Goal: Contribute content: Contribute content

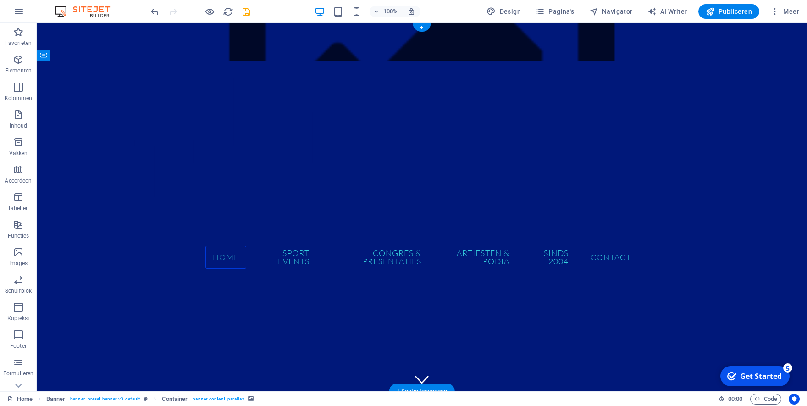
click at [146, 43] on figure at bounding box center [422, 42] width 771 height 38
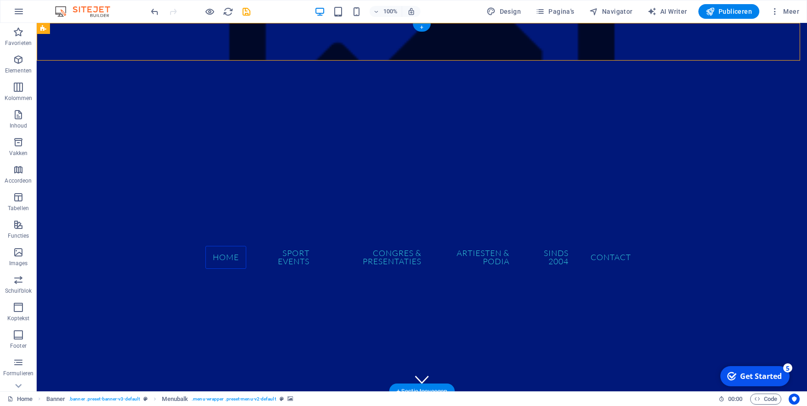
click at [146, 43] on figure at bounding box center [422, 42] width 771 height 38
select select "%"
select select "blocks"
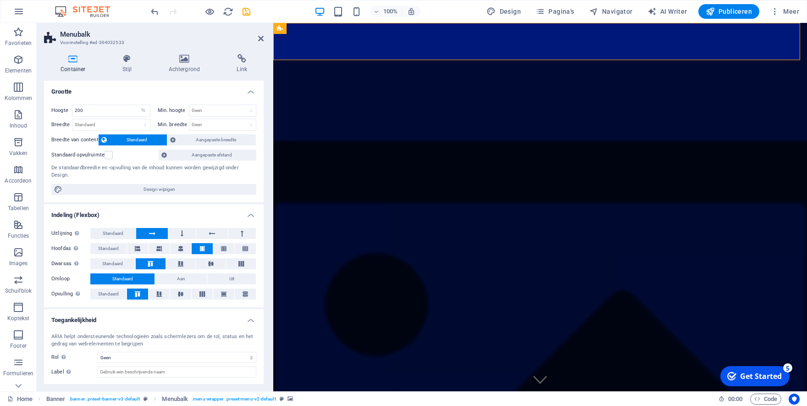
click at [373, 185] on figure at bounding box center [540, 391] width 534 height 737
click at [476, 172] on figure at bounding box center [540, 391] width 534 height 737
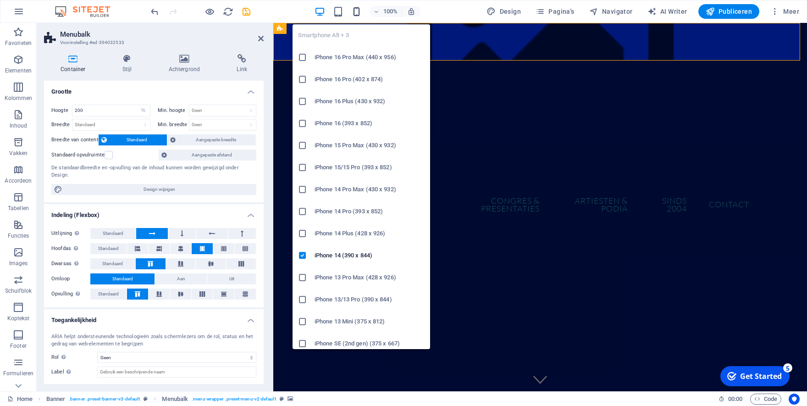
click at [358, 11] on icon "button" at bounding box center [356, 11] width 11 height 11
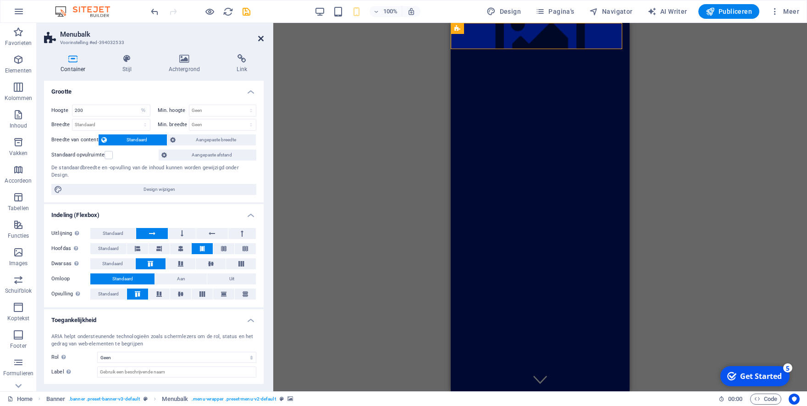
click at [263, 37] on icon at bounding box center [261, 38] width 6 height 7
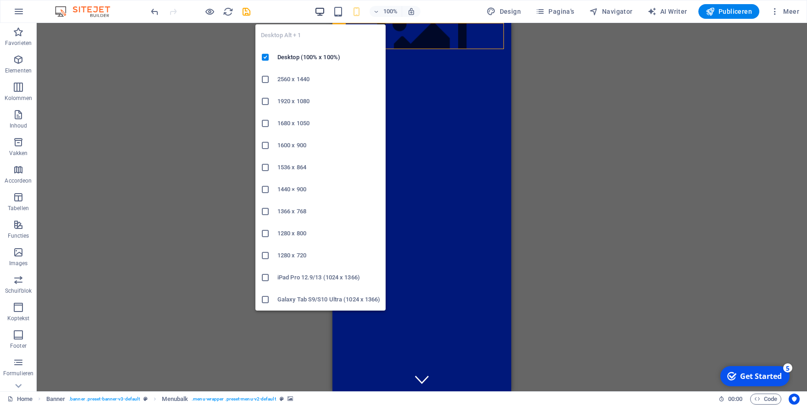
click at [319, 11] on icon "button" at bounding box center [320, 11] width 11 height 11
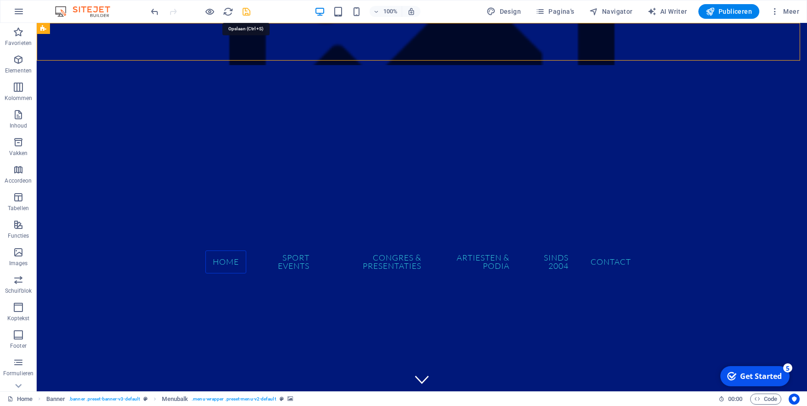
click at [242, 11] on icon "save" at bounding box center [246, 11] width 11 height 11
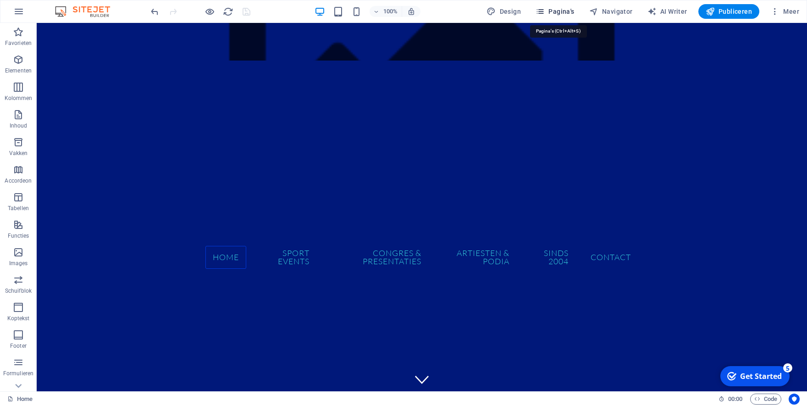
click at [559, 9] on span "Pagina's" at bounding box center [555, 11] width 39 height 9
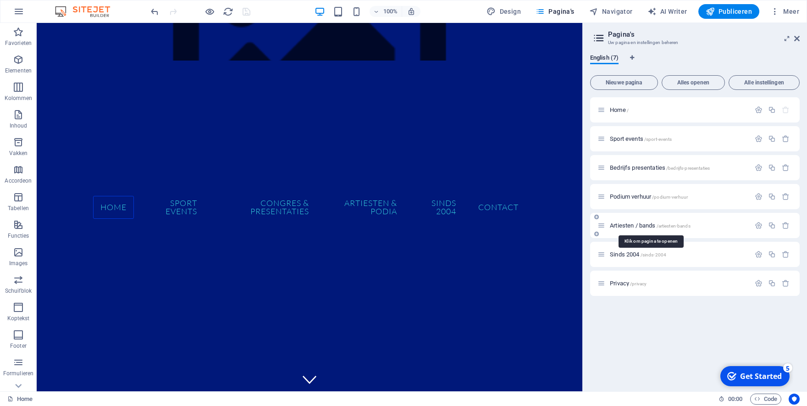
click at [639, 224] on span "Artiesten / bands /artiesten-bands" at bounding box center [650, 225] width 81 height 7
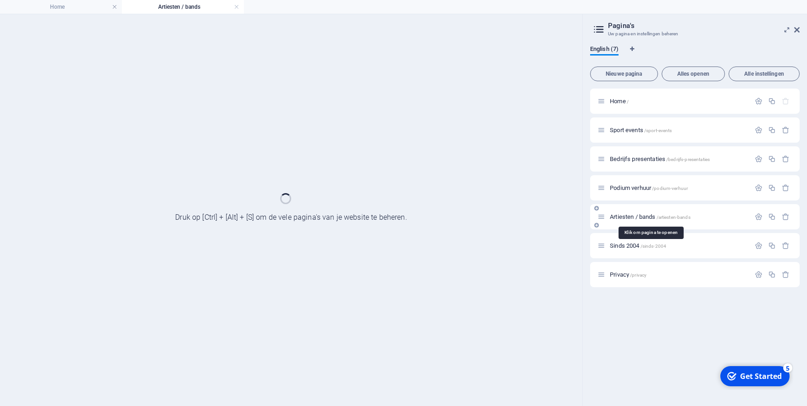
click at [639, 224] on div "Artiesten / bands /artiesten-bands" at bounding box center [695, 216] width 210 height 25
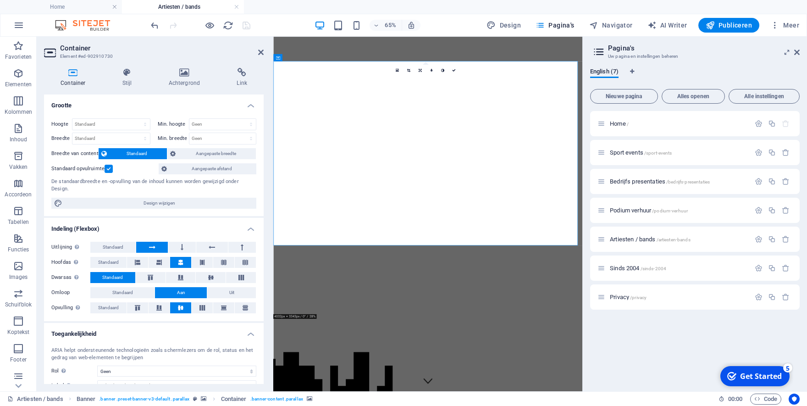
click at [184, 70] on icon at bounding box center [184, 72] width 65 height 9
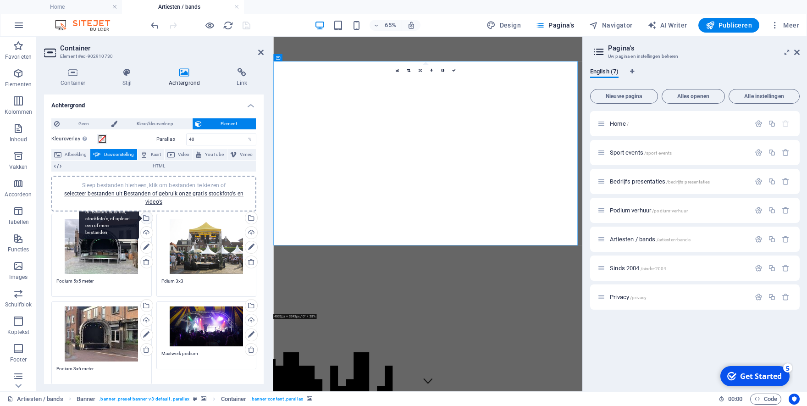
click at [142, 216] on div "Selecteer bestanden uit Bestandsbeheer, stockfoto's, of upload een of meer best…" at bounding box center [146, 219] width 14 height 14
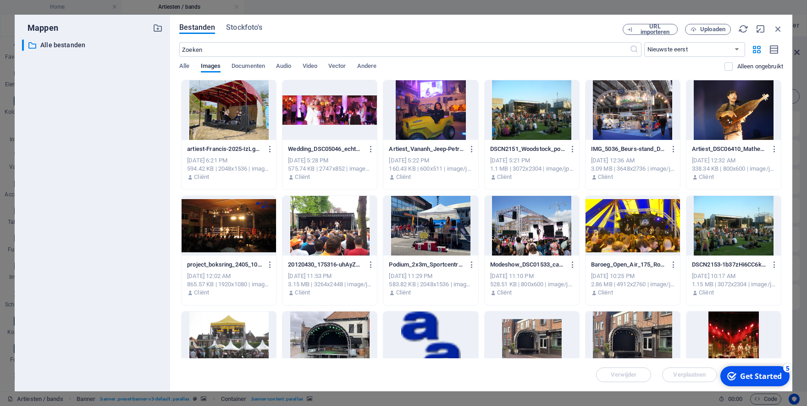
click at [714, 115] on div at bounding box center [734, 110] width 95 height 60
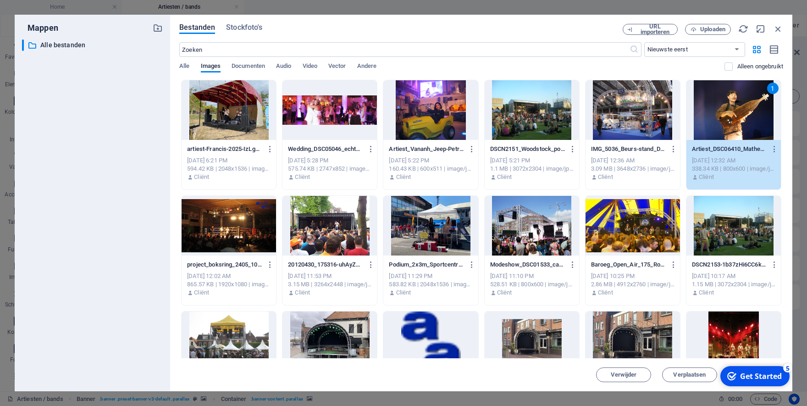
click at [722, 132] on div "1" at bounding box center [734, 110] width 95 height 60
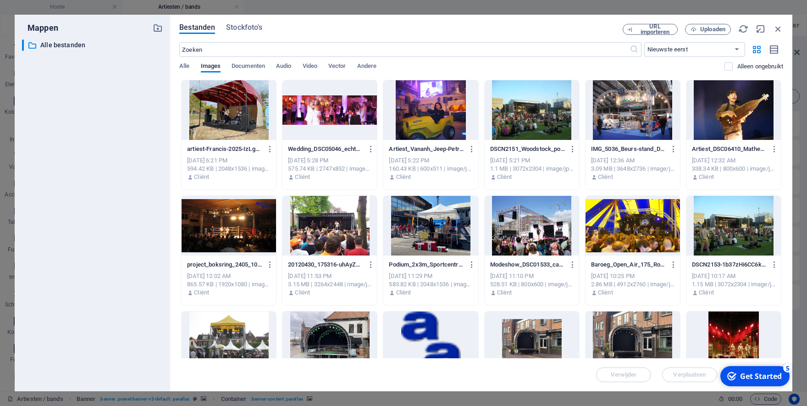
click at [722, 132] on div at bounding box center [734, 110] width 95 height 60
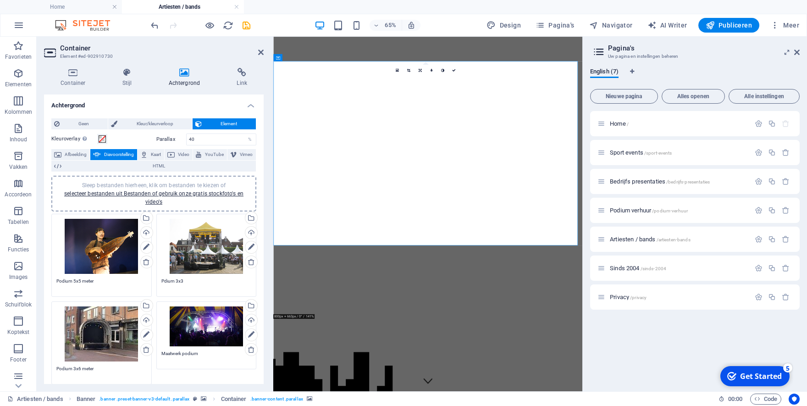
click at [195, 250] on div "Sleep bestanden hierheen, klik om bestanden te kiezen of selecteer bestanden ui…" at bounding box center [206, 246] width 90 height 55
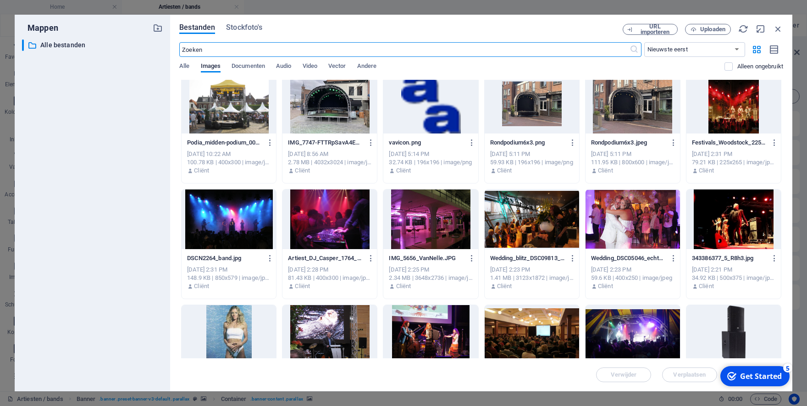
scroll to position [257, 0]
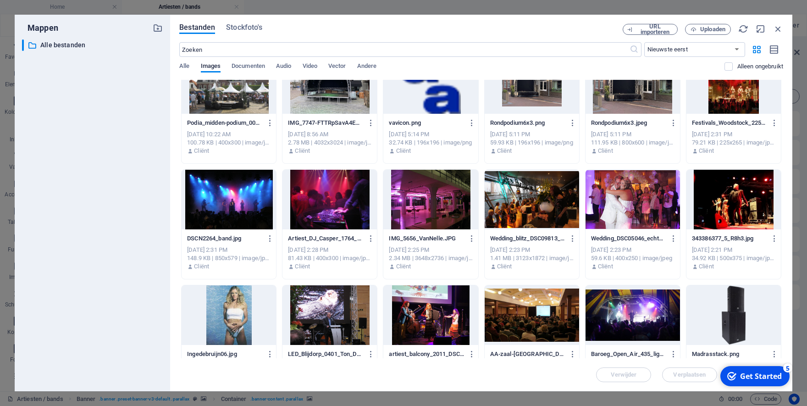
click at [229, 210] on div at bounding box center [229, 200] width 95 height 60
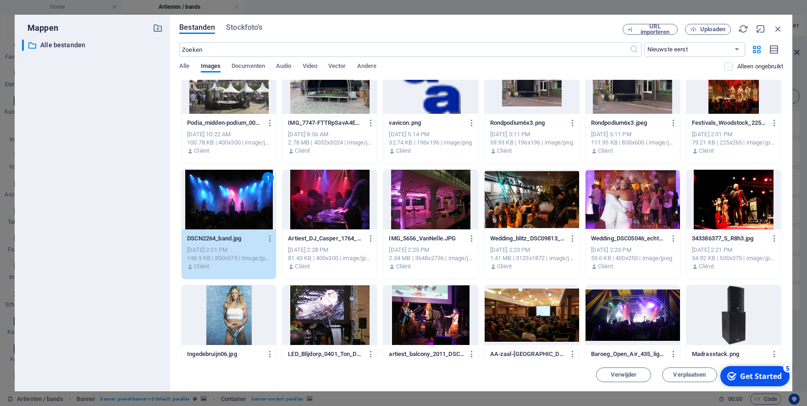
click at [233, 203] on div "1" at bounding box center [229, 200] width 95 height 60
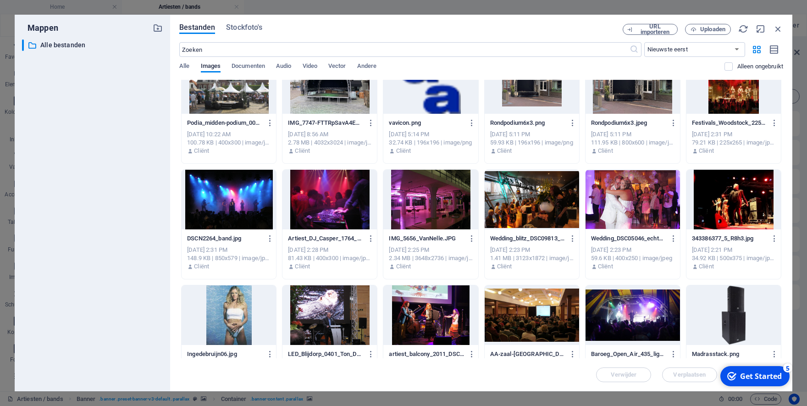
click at [233, 203] on div at bounding box center [229, 200] width 95 height 60
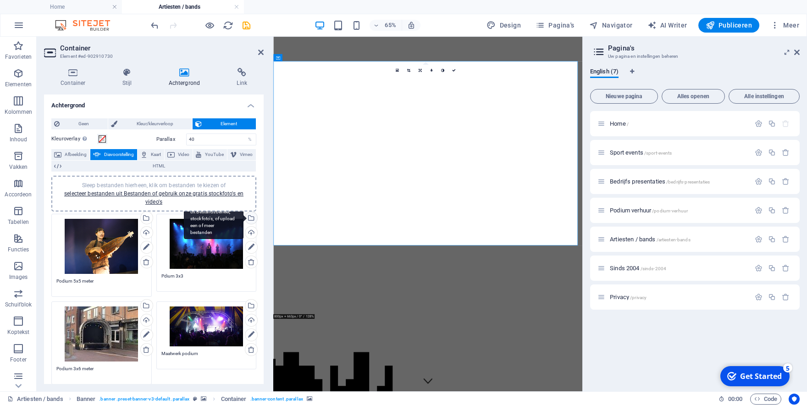
click at [242, 218] on div "Selecteer bestanden uit Bestandsbeheer, stockfoto's, of upload een of meer best…" at bounding box center [214, 218] width 60 height 41
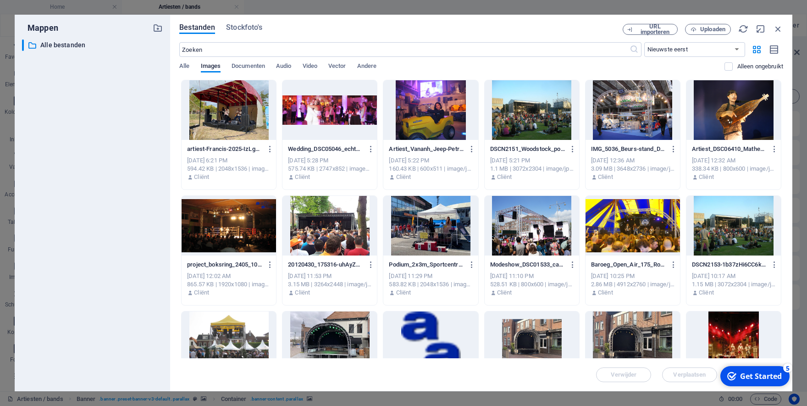
click at [640, 240] on div at bounding box center [633, 226] width 95 height 60
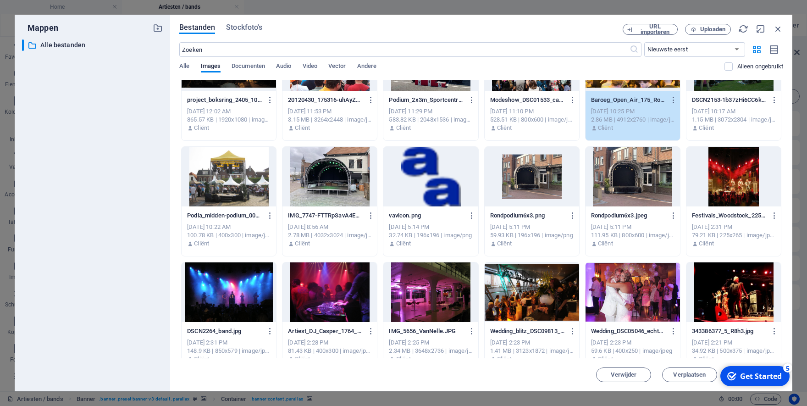
scroll to position [172, 0]
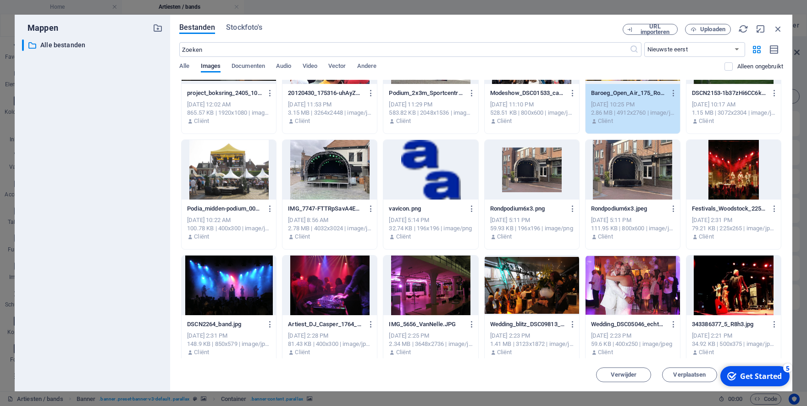
click at [695, 287] on div at bounding box center [734, 286] width 95 height 60
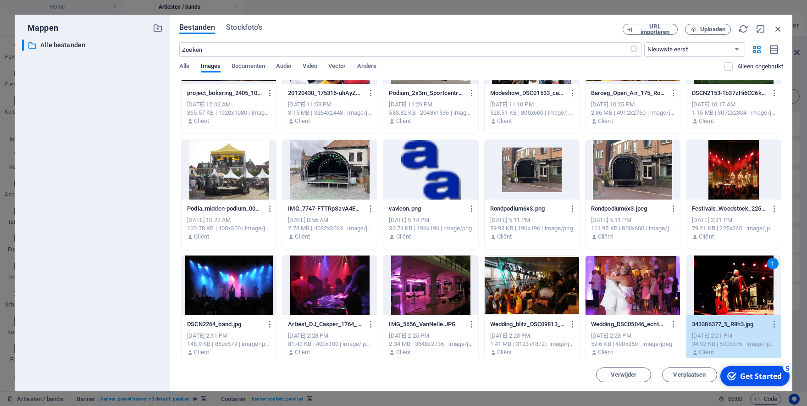
click at [700, 287] on div "1" at bounding box center [734, 286] width 95 height 60
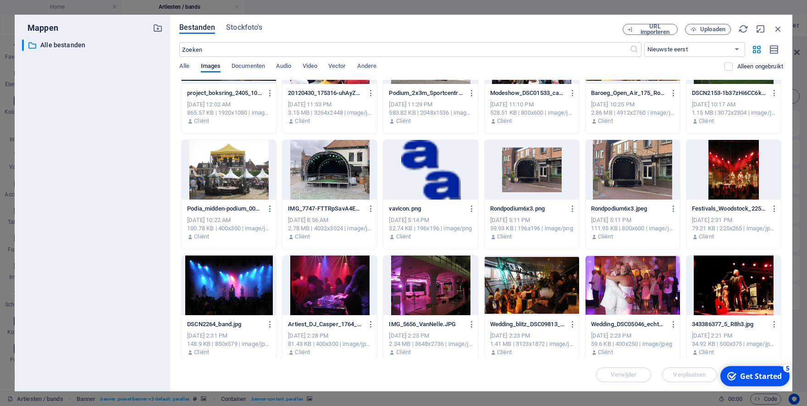
click at [700, 287] on div at bounding box center [734, 286] width 95 height 60
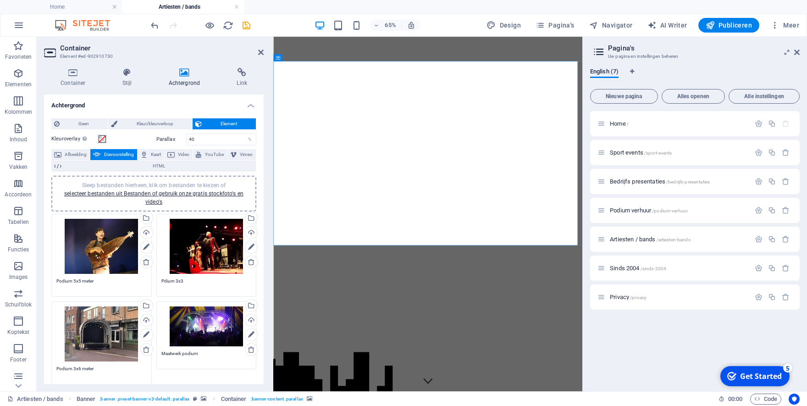
click at [100, 338] on div "Sleep bestanden hierheen, klik om bestanden te kiezen of selecteer bestanden ui…" at bounding box center [101, 333] width 90 height 55
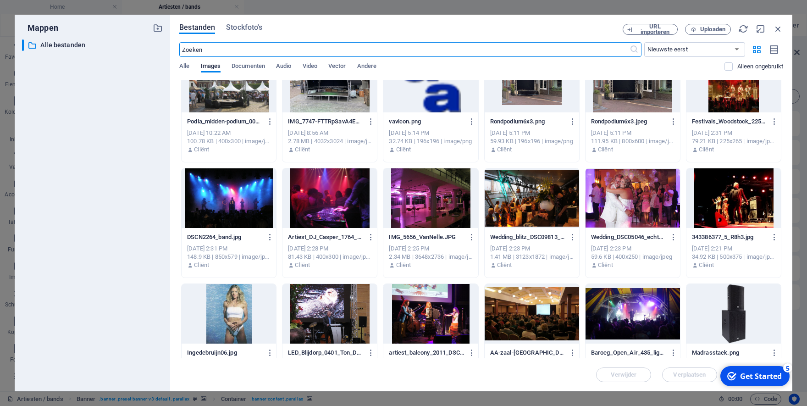
scroll to position [300, 0]
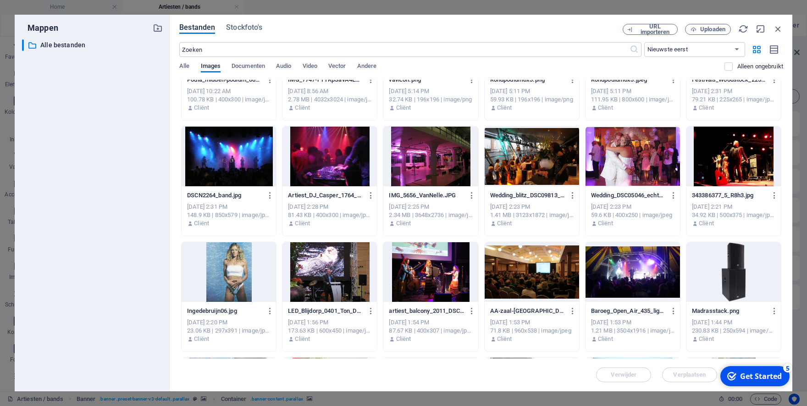
click at [421, 277] on div at bounding box center [431, 272] width 95 height 60
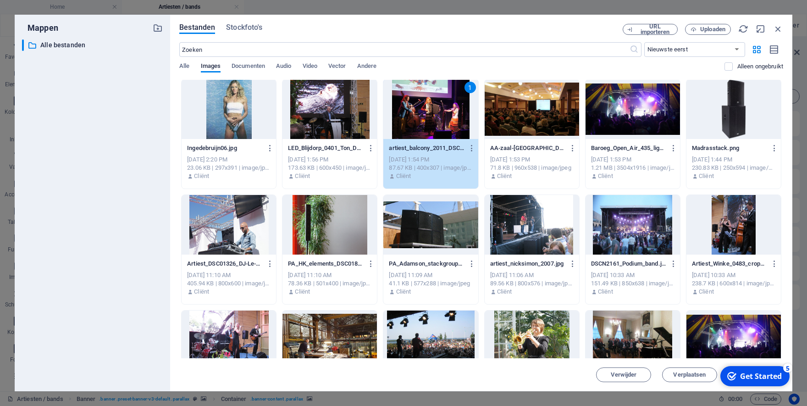
scroll to position [472, 0]
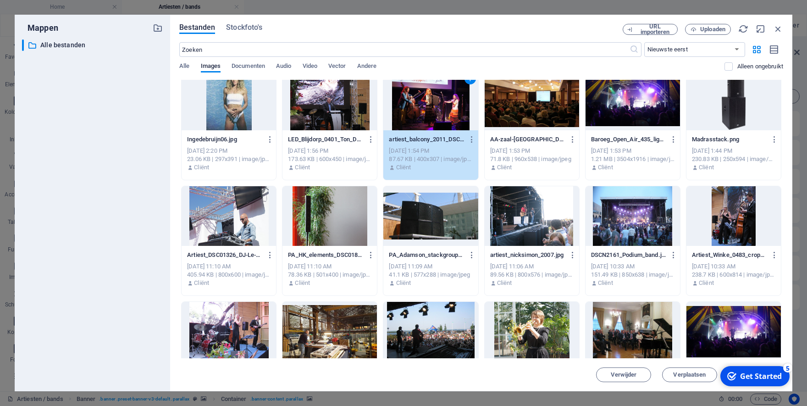
click at [518, 225] on div at bounding box center [532, 216] width 95 height 60
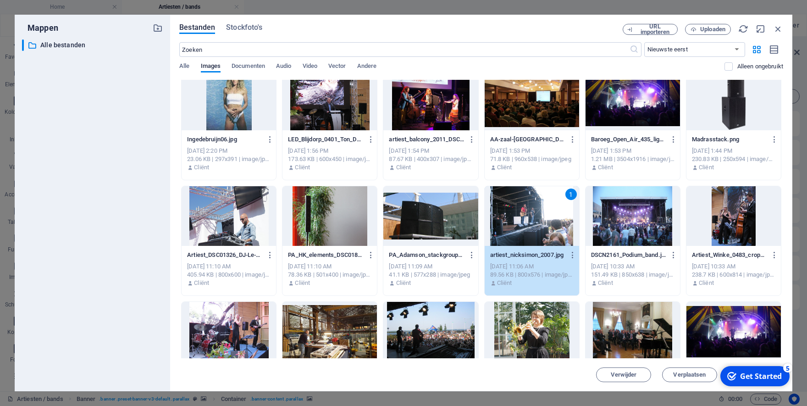
click at [518, 225] on div "1" at bounding box center [532, 216] width 95 height 60
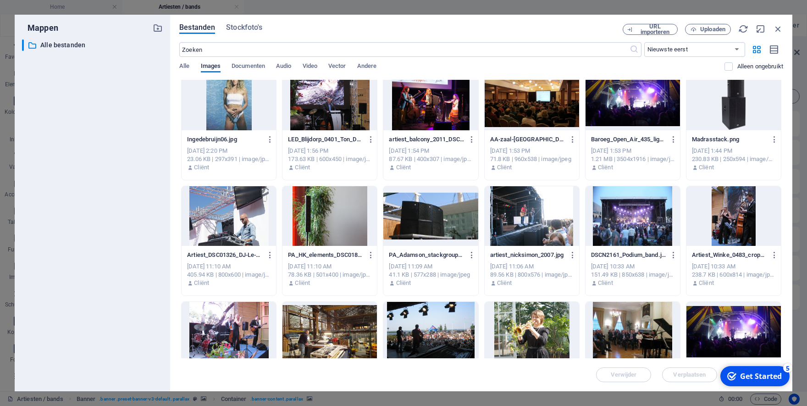
click at [518, 225] on div at bounding box center [532, 216] width 95 height 60
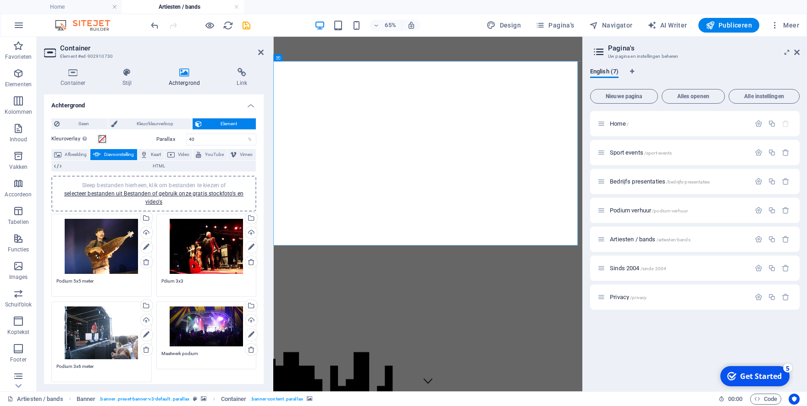
click at [194, 336] on div "Sleep bestanden hierheen, klik om bestanden te kiezen of selecteer bestanden ui…" at bounding box center [206, 326] width 90 height 40
click at [194, 336] on body "Audio Alive [Van Dalen Products B.V.] Home Artiesten / bands Favorieten Element…" at bounding box center [403, 203] width 807 height 406
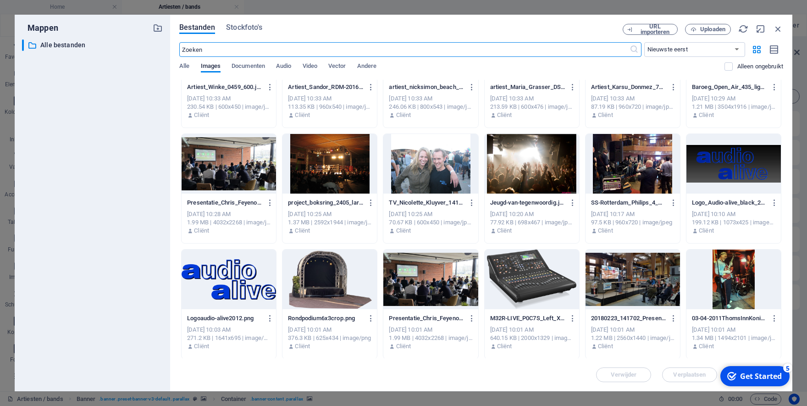
scroll to position [756, 0]
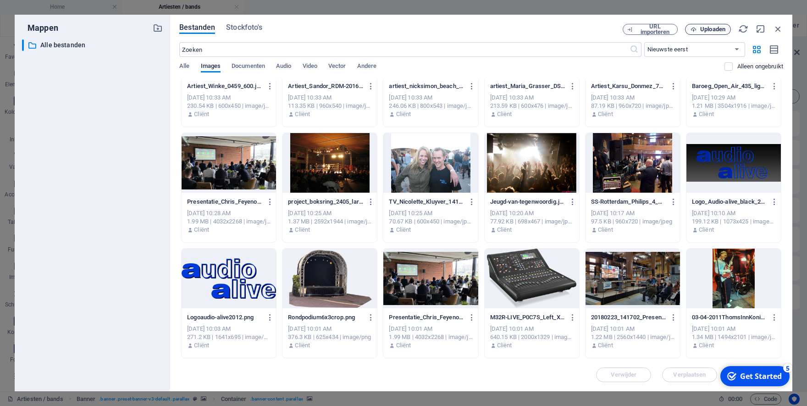
click at [703, 29] on span "Uploaden" at bounding box center [713, 30] width 25 height 6
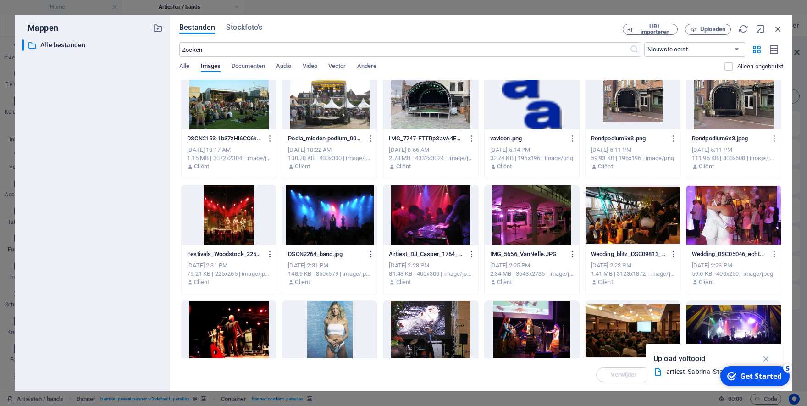
scroll to position [0, 0]
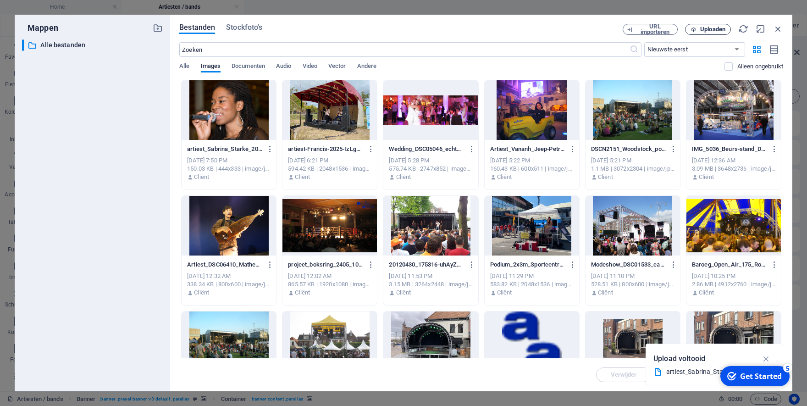
click at [711, 32] on span "Uploaden" at bounding box center [713, 30] width 25 height 6
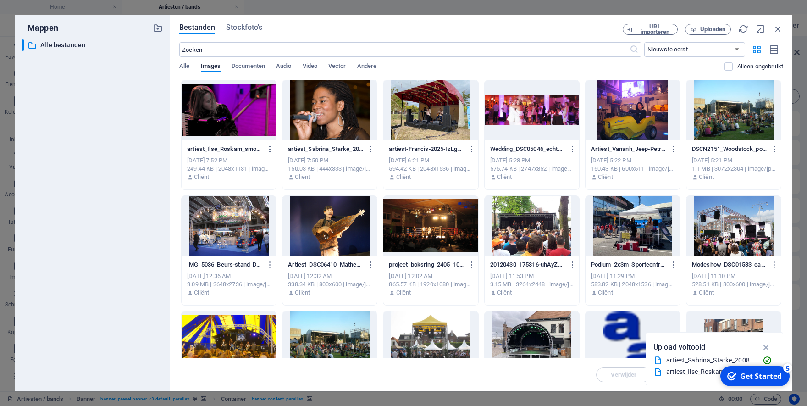
click at [255, 124] on div at bounding box center [229, 110] width 95 height 60
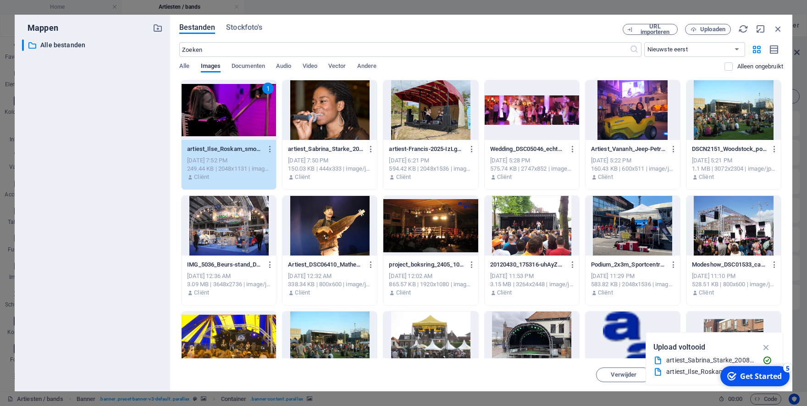
click at [255, 124] on div "1" at bounding box center [229, 110] width 95 height 60
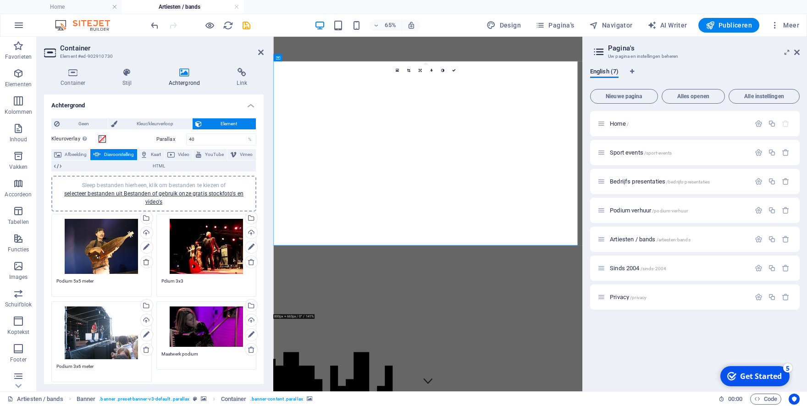
click at [100, 339] on div "Sleep bestanden hierheen, klik om bestanden te kiezen of selecteer bestanden ui…" at bounding box center [101, 332] width 90 height 53
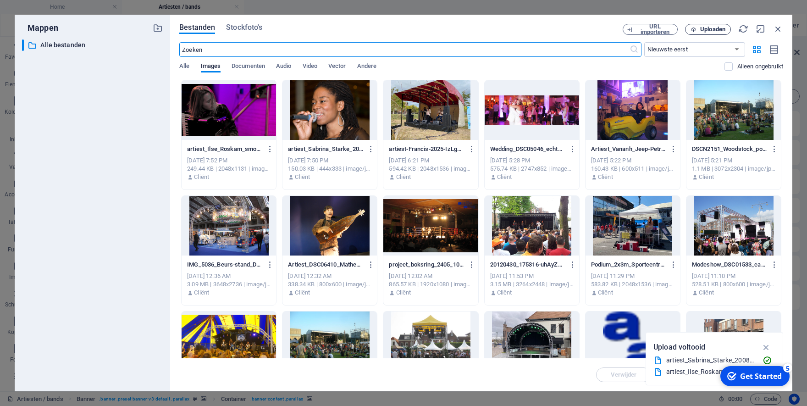
click at [710, 28] on span "Uploaden" at bounding box center [713, 30] width 25 height 6
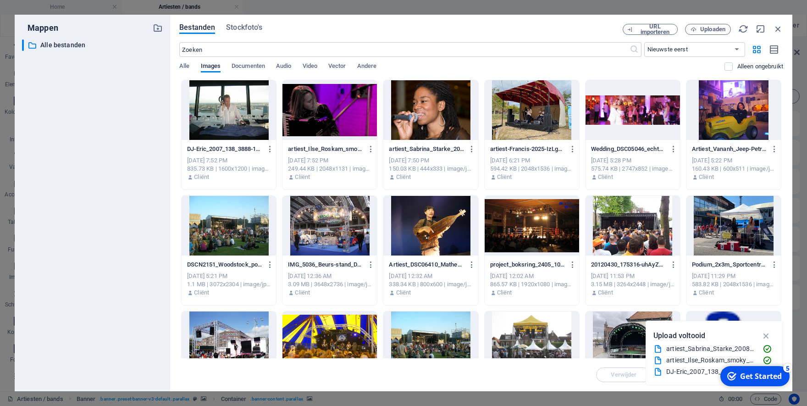
click at [227, 104] on div at bounding box center [229, 110] width 95 height 60
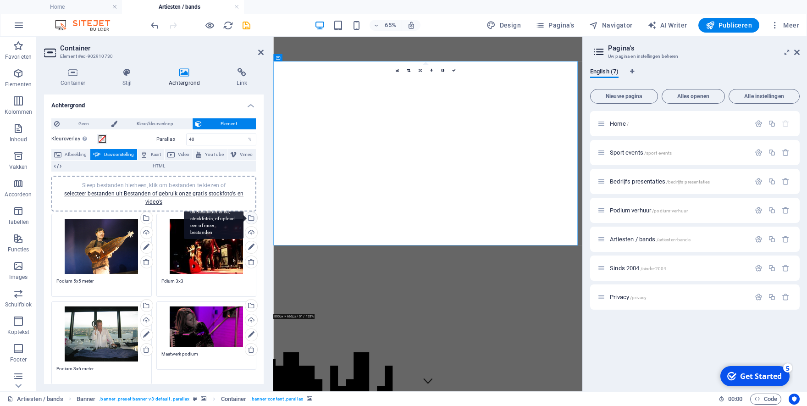
click at [243, 218] on div "Selecteer bestanden uit Bestandsbeheer, stockfoto's, of upload een of meer best…" at bounding box center [214, 218] width 60 height 41
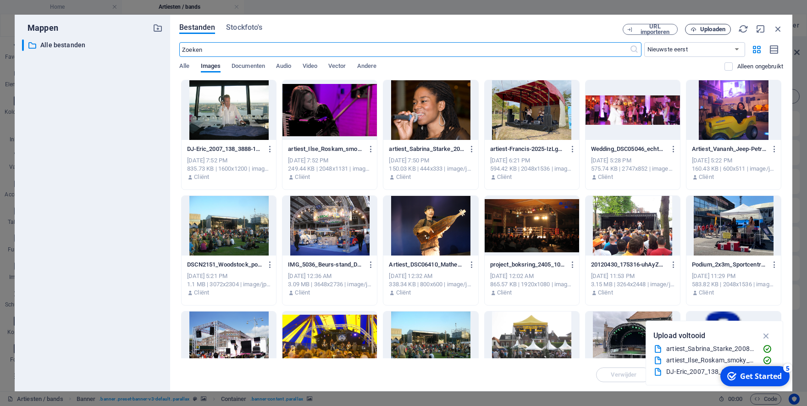
click at [716, 29] on span "Uploaden" at bounding box center [713, 30] width 25 height 6
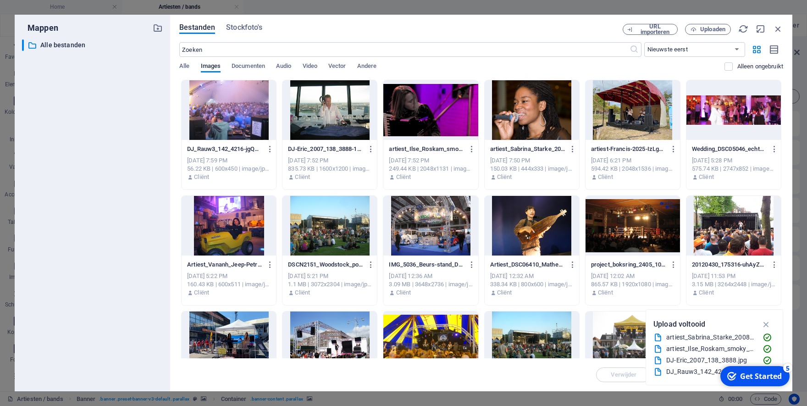
click at [240, 108] on div at bounding box center [229, 110] width 95 height 60
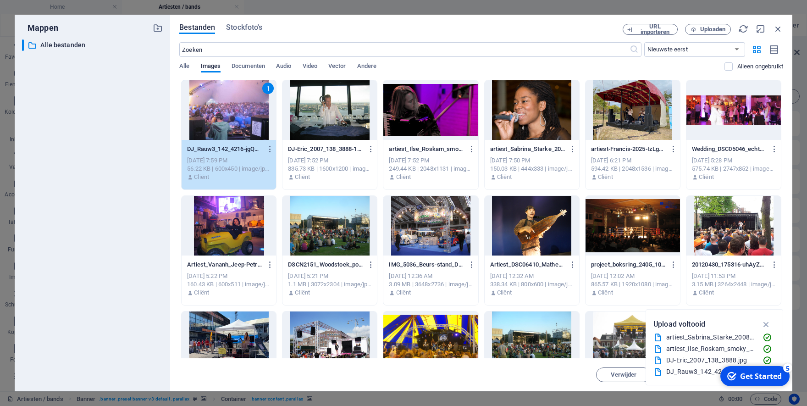
click at [240, 108] on div "1" at bounding box center [229, 110] width 95 height 60
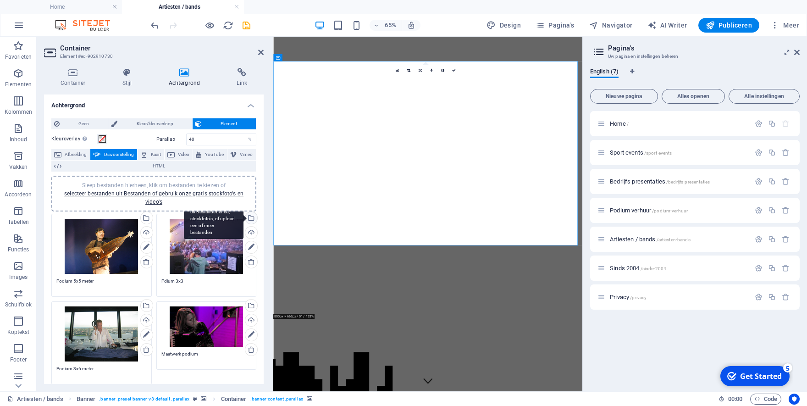
click at [244, 215] on div "Selecteer bestanden uit Bestandsbeheer, stockfoto's, of upload een of meer best…" at bounding box center [251, 219] width 14 height 14
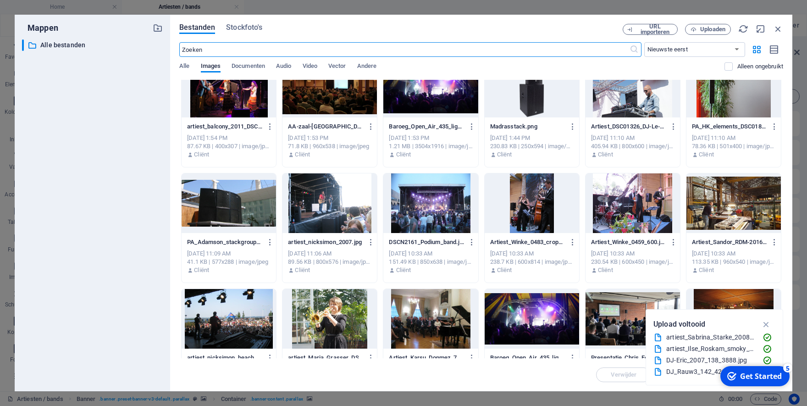
scroll to position [644, 0]
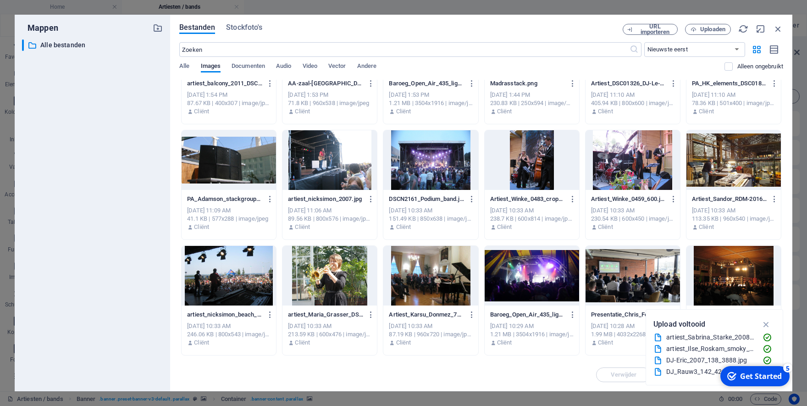
click at [409, 281] on div at bounding box center [431, 276] width 95 height 60
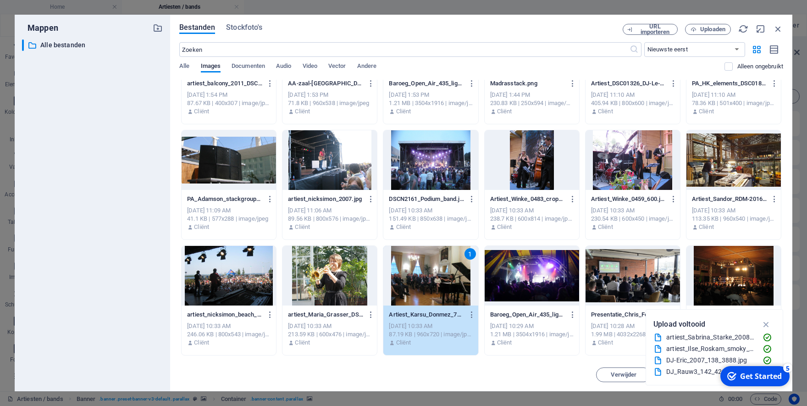
click at [409, 281] on div "1" at bounding box center [431, 276] width 95 height 60
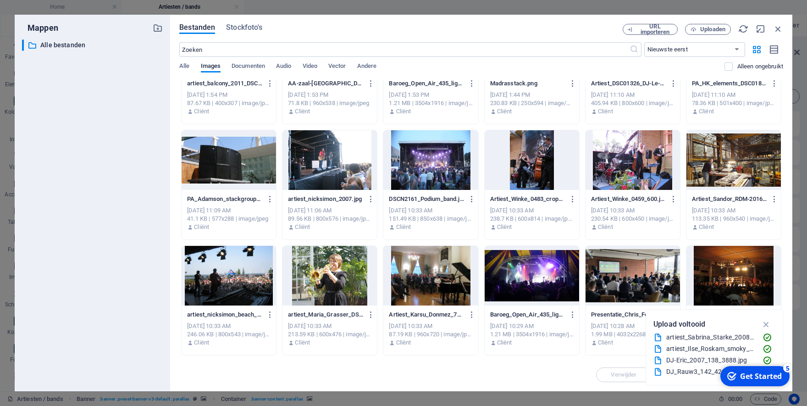
click at [409, 281] on div at bounding box center [431, 276] width 95 height 60
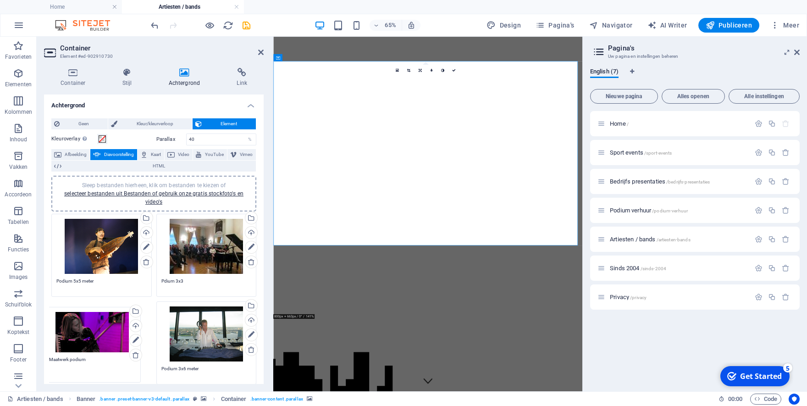
drag, startPoint x: 200, startPoint y: 336, endPoint x: 91, endPoint y: 334, distance: 108.7
click at [91, 334] on div "Sleep bestanden hierheen, klik om bestanden te kiezen of selecteer bestanden ui…" at bounding box center [154, 302] width 210 height 182
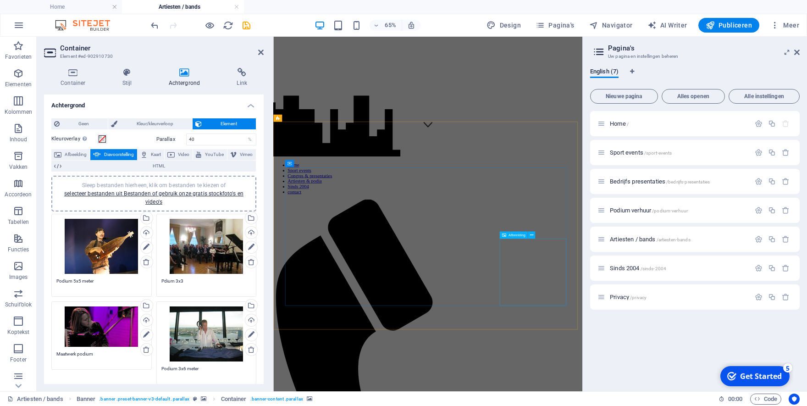
scroll to position [404, 0]
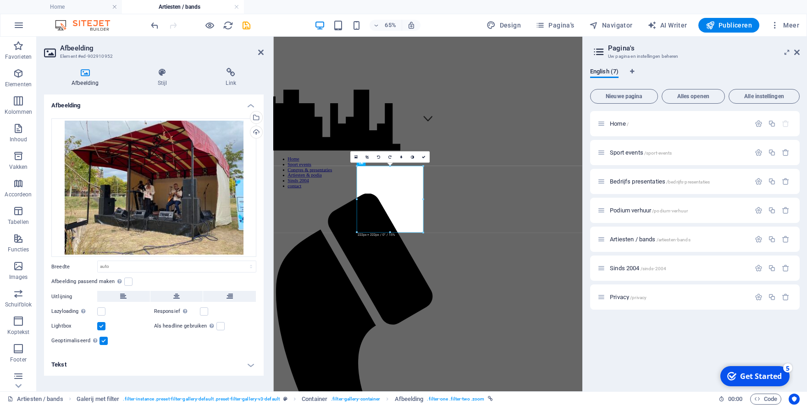
click at [115, 364] on h4 "Tekst" at bounding box center [154, 365] width 220 height 22
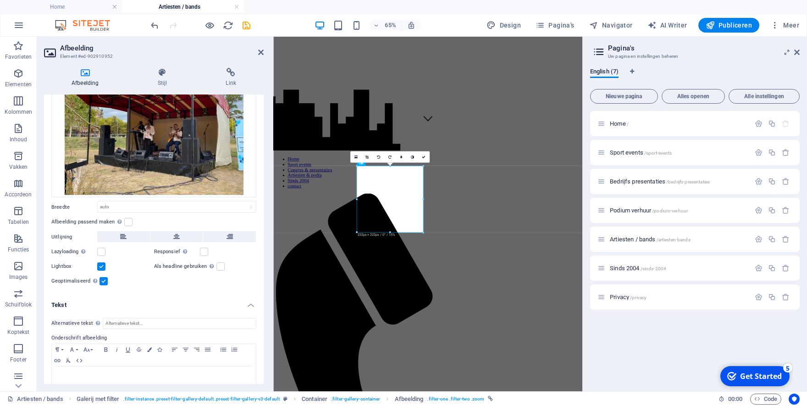
scroll to position [78, 0]
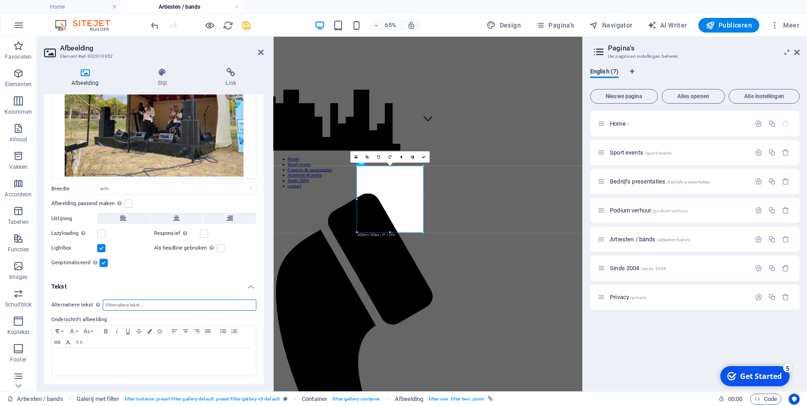
click at [112, 306] on input "Alternatieve tekst De alternatieve tekst wordt gebruikt door apparaten die geen…" at bounding box center [180, 305] width 154 height 11
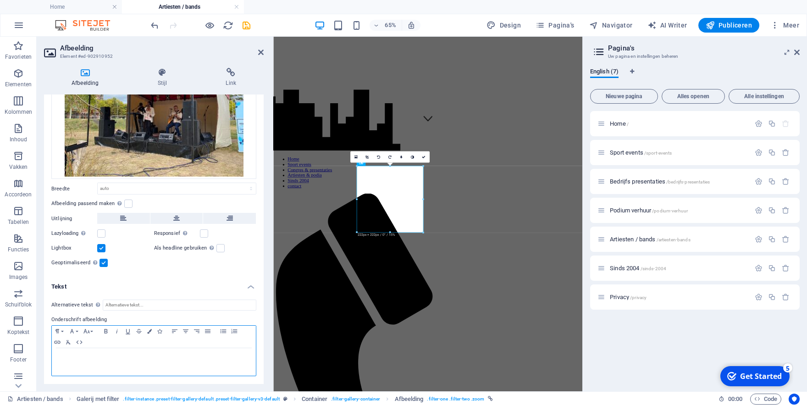
click at [106, 353] on div at bounding box center [154, 362] width 204 height 28
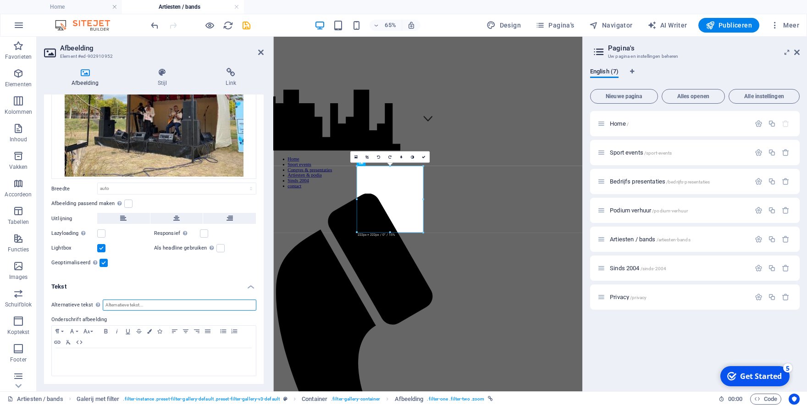
click at [118, 304] on input "Alternatieve tekst De alternatieve tekst wordt gebruikt door apparaten die geen…" at bounding box center [180, 305] width 154 height 11
click at [124, 303] on input "Francis de Silva Family" at bounding box center [180, 305] width 154 height 11
click at [162, 306] on input "Francis Da Silva Family" at bounding box center [180, 305] width 154 height 11
type input "Francis Da Silva Family"
click at [90, 350] on div at bounding box center [154, 362] width 204 height 28
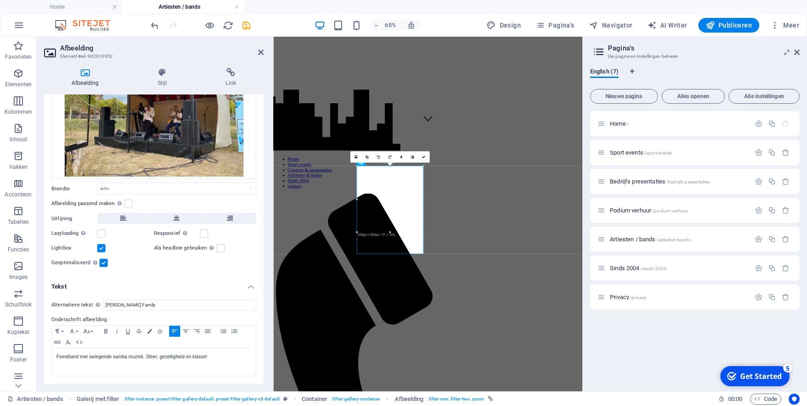
click at [139, 287] on h4 "Tekst" at bounding box center [154, 284] width 220 height 17
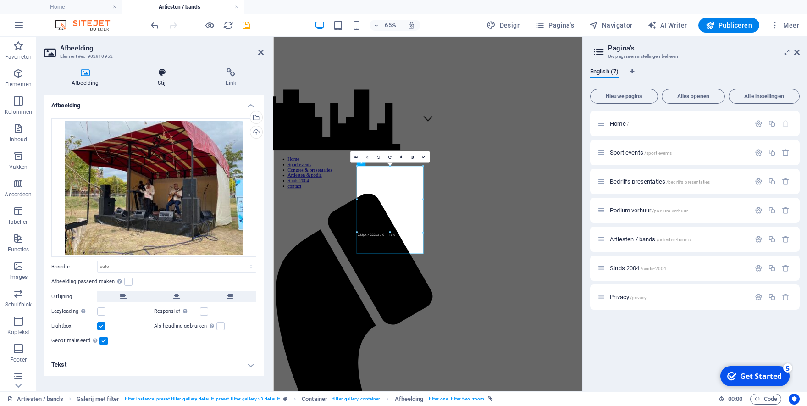
click at [163, 78] on h4 "Stijl" at bounding box center [164, 77] width 68 height 19
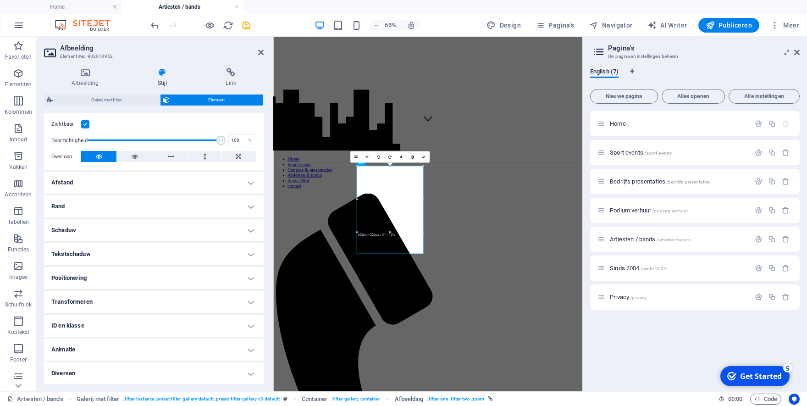
scroll to position [117, 0]
click at [146, 276] on h4 "Positionering" at bounding box center [154, 278] width 220 height 22
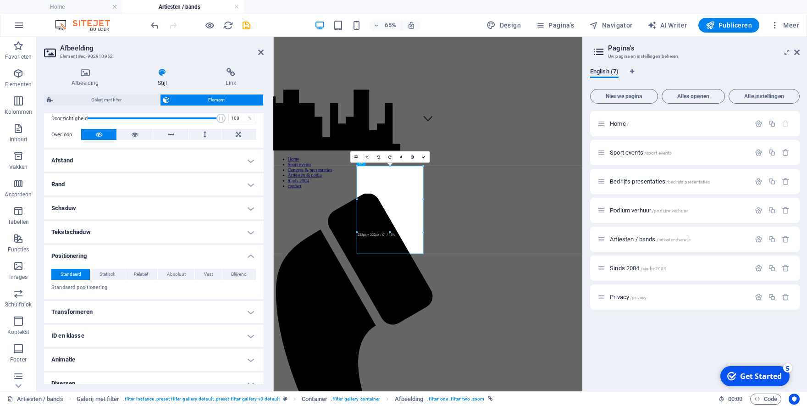
scroll to position [149, 0]
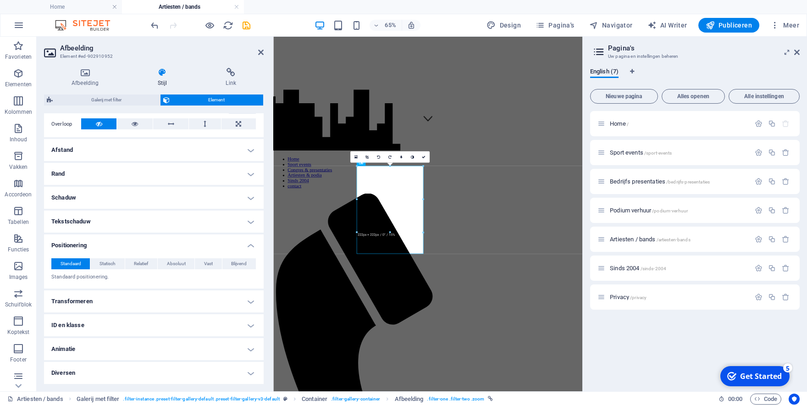
click at [141, 247] on h4 "Positionering" at bounding box center [154, 242] width 220 height 17
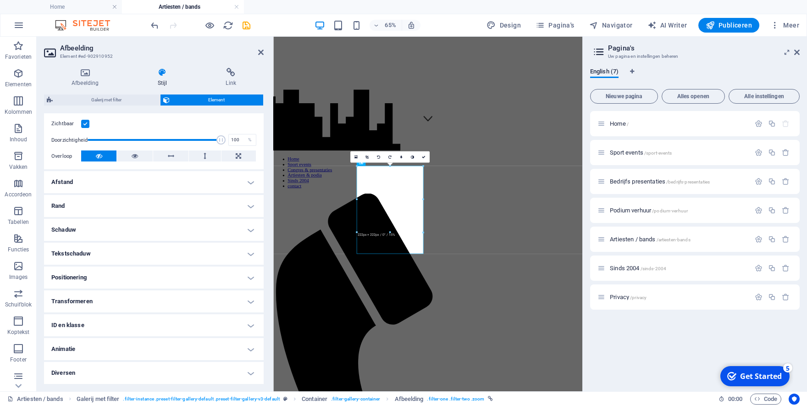
scroll to position [0, 0]
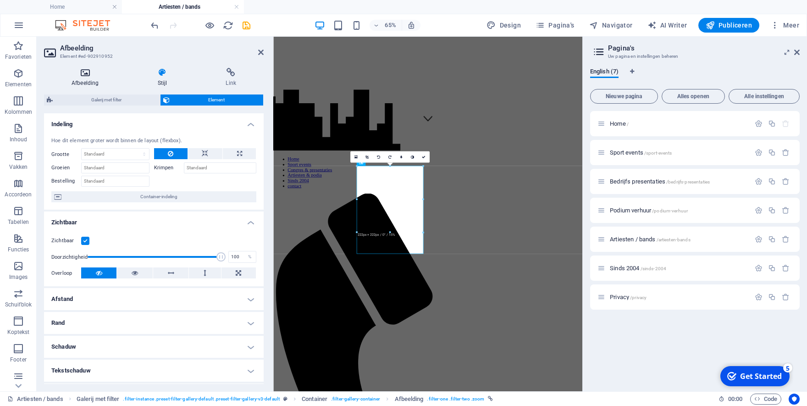
click at [91, 75] on icon at bounding box center [85, 72] width 83 height 9
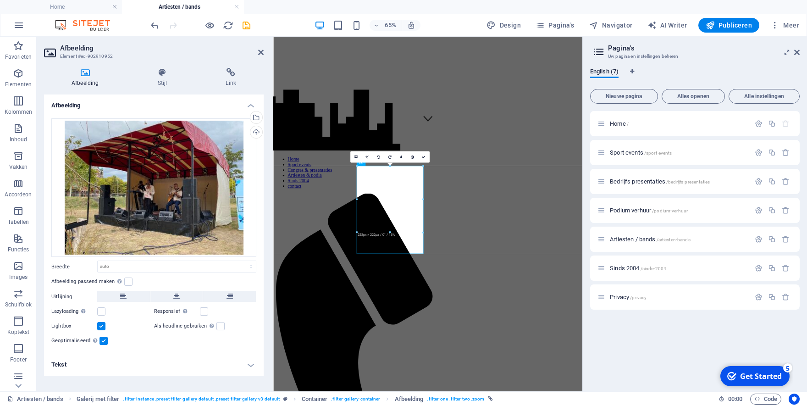
click at [154, 334] on div "Sleep bestanden hierheen, klik om bestanden te kiezen of selecteer bestanden ui…" at bounding box center [154, 232] width 220 height 243
click at [136, 230] on div "Sleep bestanden hierheen, klik om bestanden te kiezen of selecteer bestanden ui…" at bounding box center [153, 187] width 205 height 139
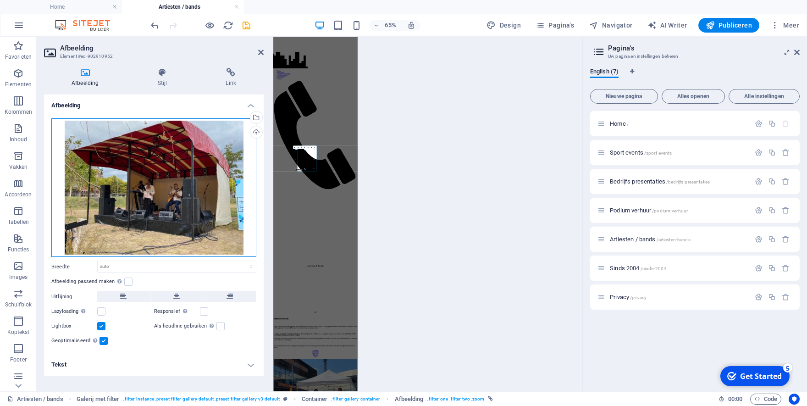
scroll to position [22, 0]
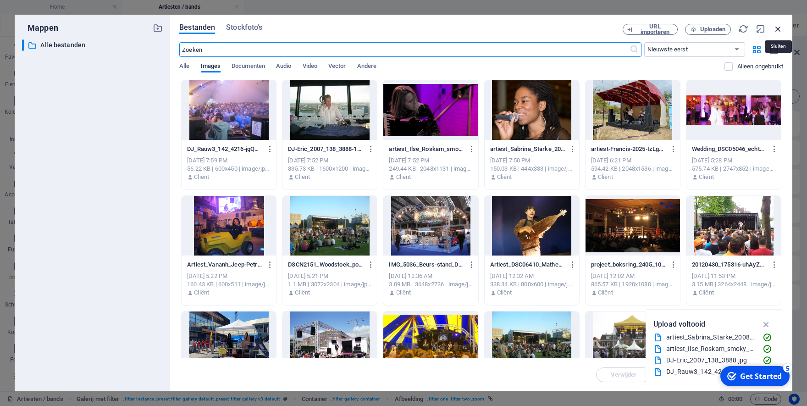
click at [779, 29] on icon "button" at bounding box center [778, 29] width 10 height 10
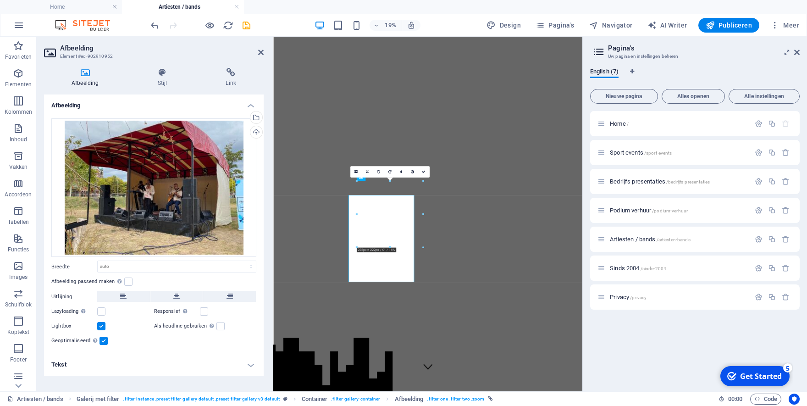
scroll to position [380, 0]
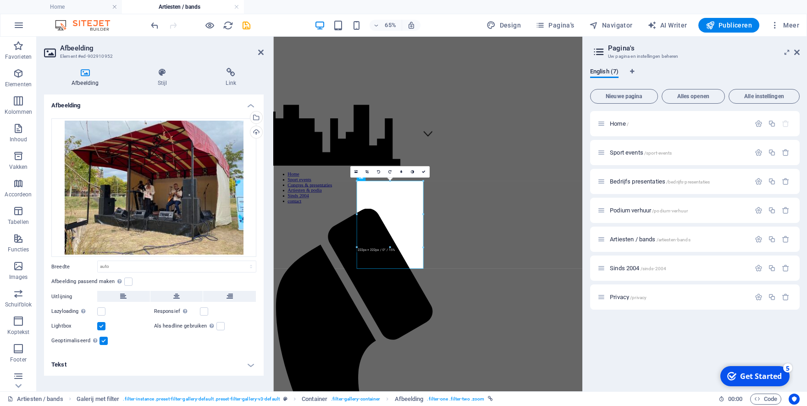
click at [247, 364] on h4 "Tekst" at bounding box center [154, 365] width 220 height 22
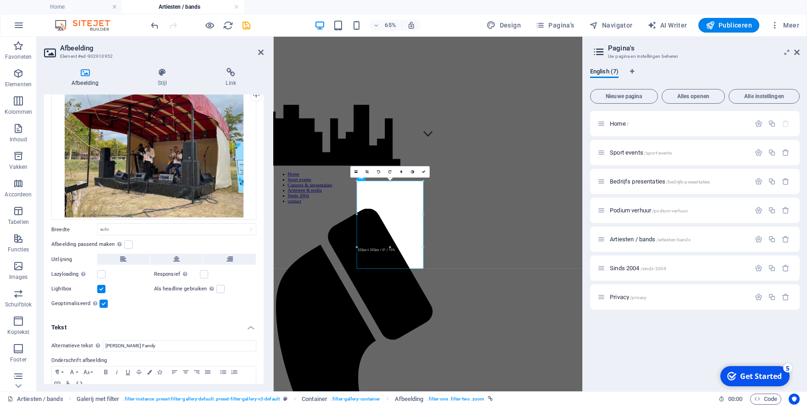
scroll to position [78, 0]
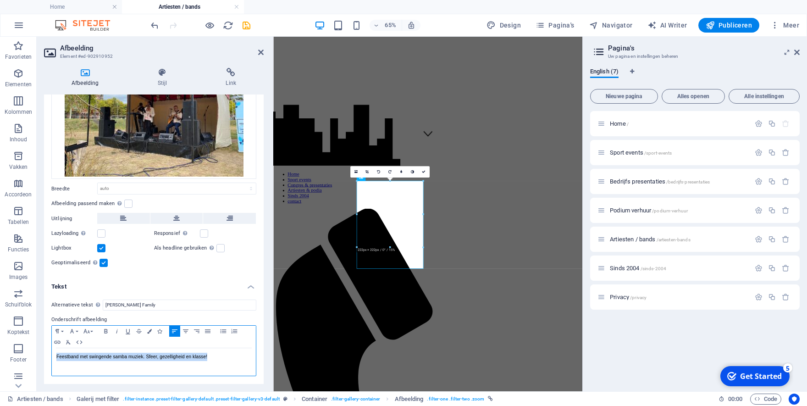
drag, startPoint x: 219, startPoint y: 356, endPoint x: 34, endPoint y: 350, distance: 185.0
click at [52, 350] on div "Feestband met swingende samba muziek. Sfeer, gezelligheid en klasse!" at bounding box center [154, 362] width 204 height 28
click at [58, 360] on p "Feestband met swingende samba muziek. Sfeer, gezelligheid en klasse!" at bounding box center [153, 357] width 195 height 8
drag, startPoint x: 56, startPoint y: 358, endPoint x: 215, endPoint y: 361, distance: 159.2
click at [215, 361] on div "Feestband met swingende samba muziek. Sfeer, gezelligheid en klasse!" at bounding box center [154, 362] width 204 height 28
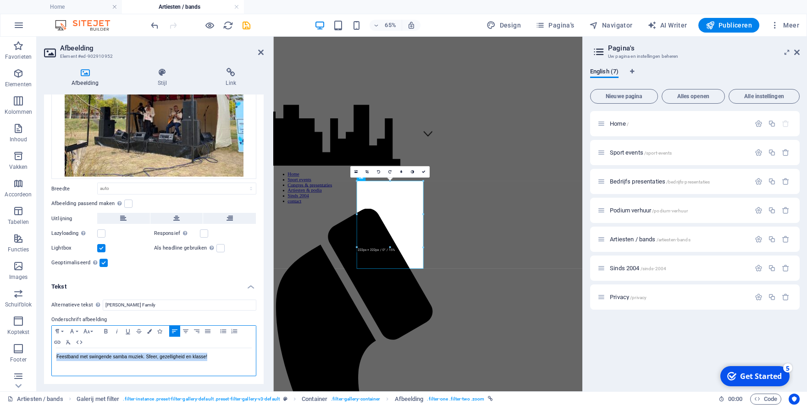
copy p "Feestband met swingende samba muziek. Sfeer, gezelligheid en klasse!"
click at [165, 280] on h4 "Tekst" at bounding box center [154, 284] width 220 height 17
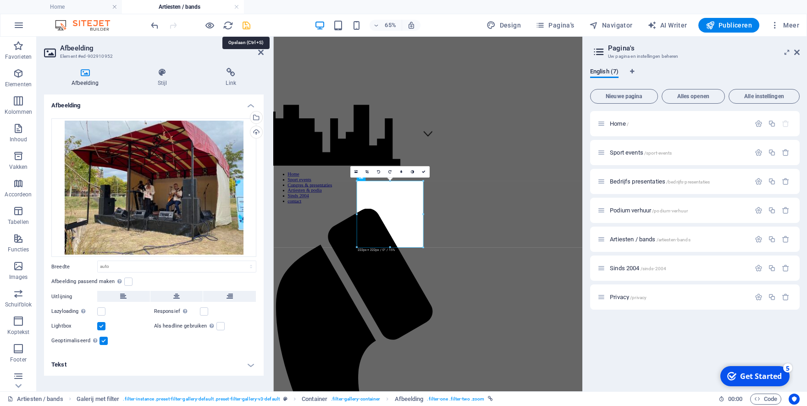
click at [245, 24] on icon "save" at bounding box center [246, 25] width 11 height 11
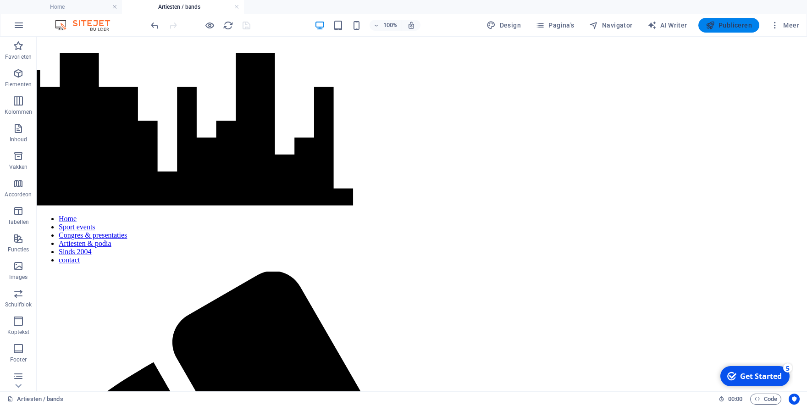
click at [730, 25] on span "Publiceren" at bounding box center [729, 25] width 46 height 9
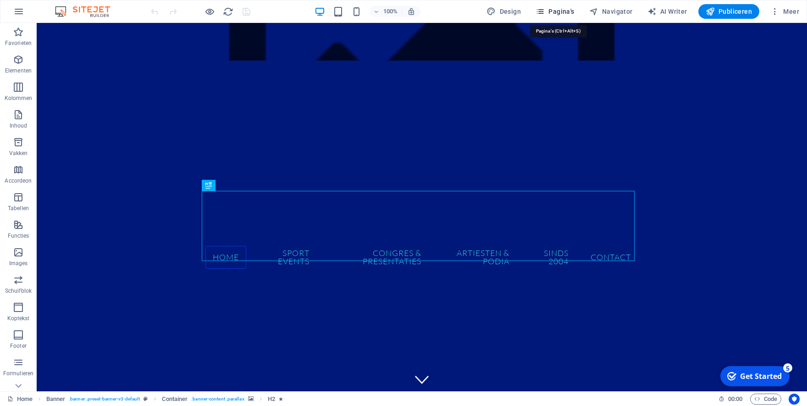
click at [549, 8] on span "Pagina's" at bounding box center [555, 11] width 39 height 9
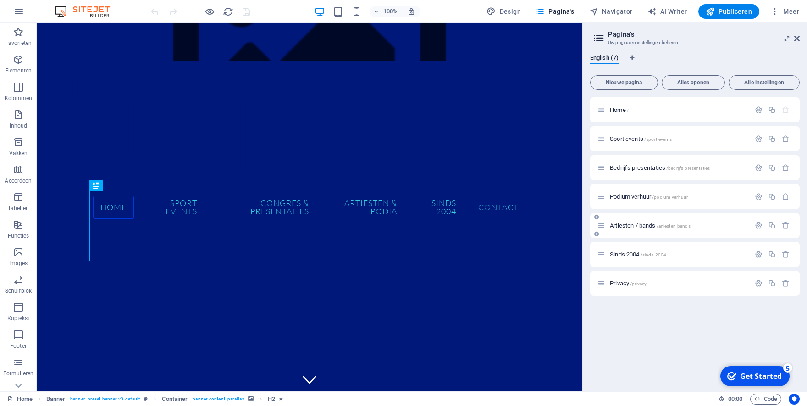
click at [630, 229] on div "Artiesten / bands /artiesten-bands" at bounding box center [674, 225] width 153 height 11
click at [629, 227] on span "Artiesten / bands /artiesten-bands" at bounding box center [650, 225] width 81 height 7
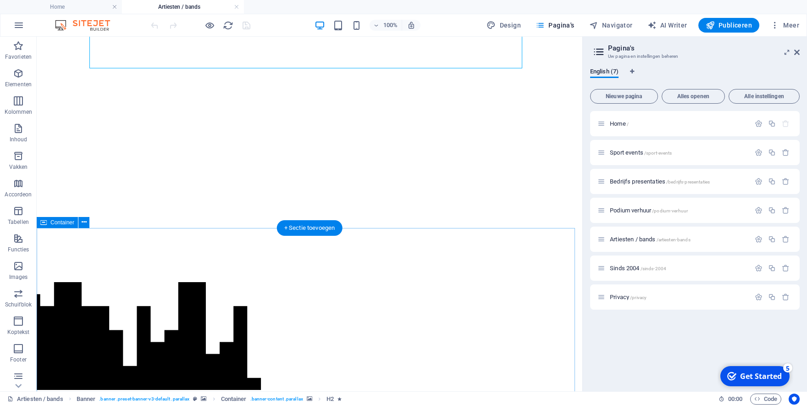
scroll to position [151, 0]
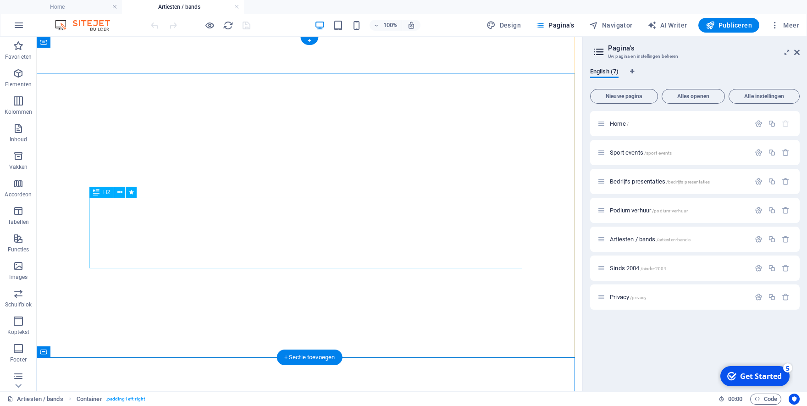
scroll to position [0, 0]
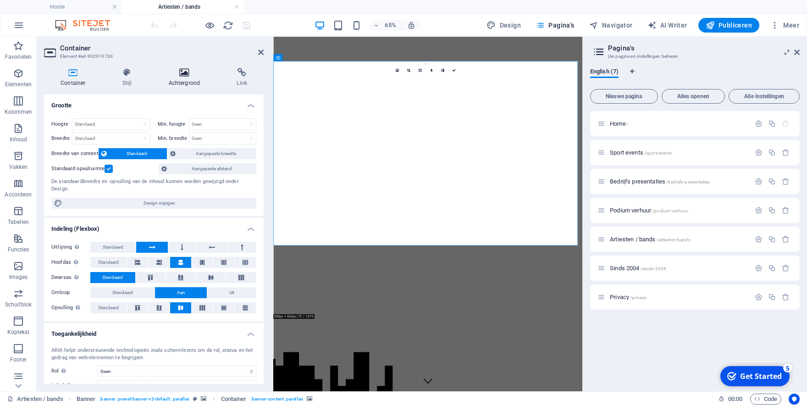
click at [184, 77] on icon at bounding box center [184, 72] width 65 height 9
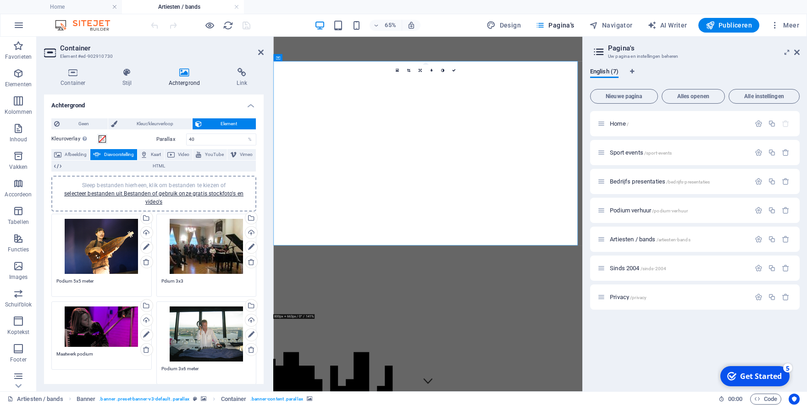
click at [108, 278] on textarea "Podium 5x5 meter" at bounding box center [101, 285] width 90 height 14
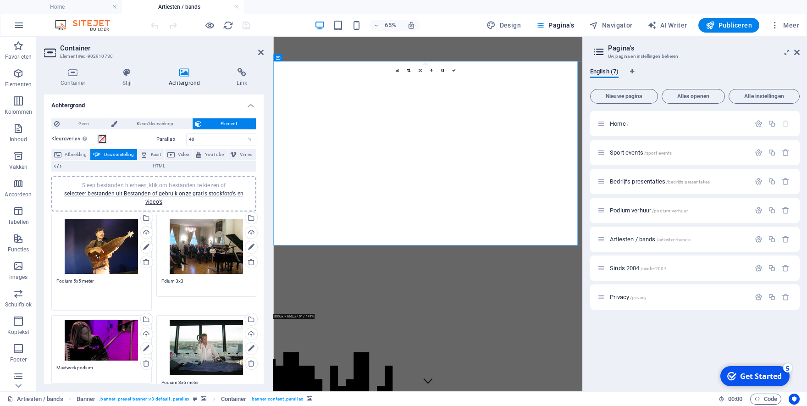
drag, startPoint x: 102, startPoint y: 279, endPoint x: 52, endPoint y: 279, distance: 50.0
type textarea "Thais inheemse muziek"
click at [186, 282] on textarea "Pdium 3x3" at bounding box center [206, 285] width 90 height 14
drag, startPoint x: 185, startPoint y: 281, endPoint x: 156, endPoint y: 280, distance: 28.9
click at [161, 280] on textarea "Donmez" at bounding box center [206, 292] width 90 height 28
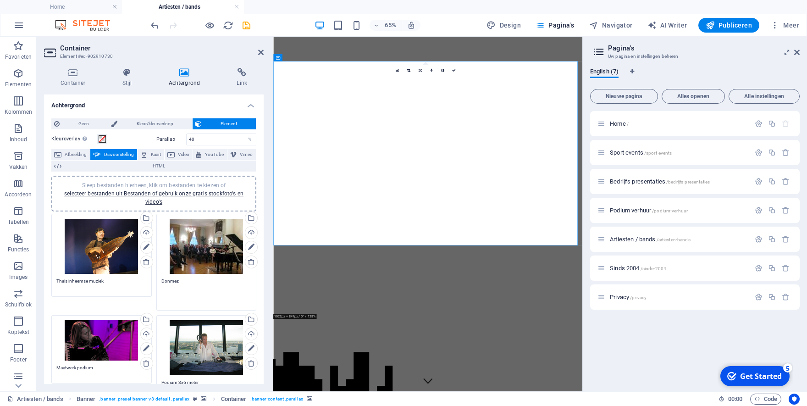
type textarea "Donmez"
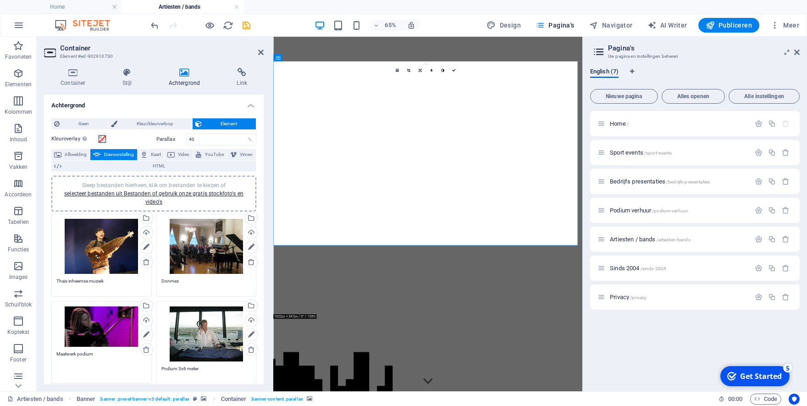
click at [64, 376] on textarea "Maatwerk podium" at bounding box center [101, 364] width 90 height 28
drag, startPoint x: 58, startPoint y: 359, endPoint x: 102, endPoint y: 356, distance: 44.1
click at [97, 360] on textarea "Maatwerk podium" at bounding box center [101, 364] width 90 height 28
drag, startPoint x: 95, startPoint y: 360, endPoint x: 51, endPoint y: 362, distance: 43.6
type textarea "[PERSON_NAME]"
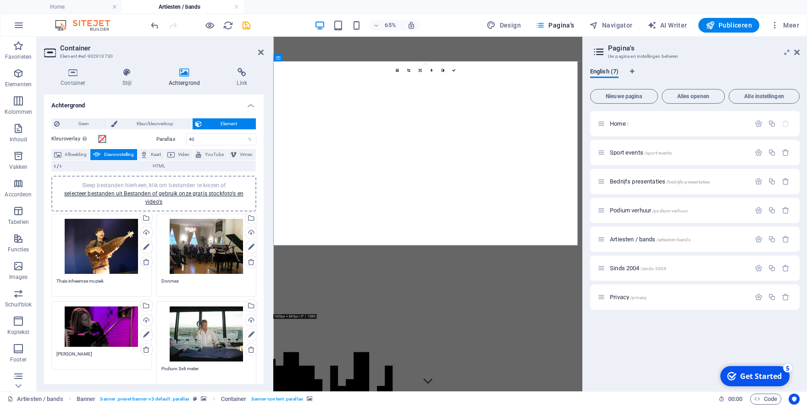
click at [183, 379] on textarea "Podium 3x6 meter" at bounding box center [206, 379] width 90 height 28
click at [199, 373] on textarea "Podium 3x6 meter" at bounding box center [206, 379] width 90 height 28
drag, startPoint x: 199, startPoint y: 373, endPoint x: 159, endPoint y: 376, distance: 40.1
click at [161, 376] on textarea "Podium 3x6 meter" at bounding box center [206, 379] width 90 height 28
click at [186, 373] on textarea "Diverse soundengineers" at bounding box center [206, 379] width 90 height 28
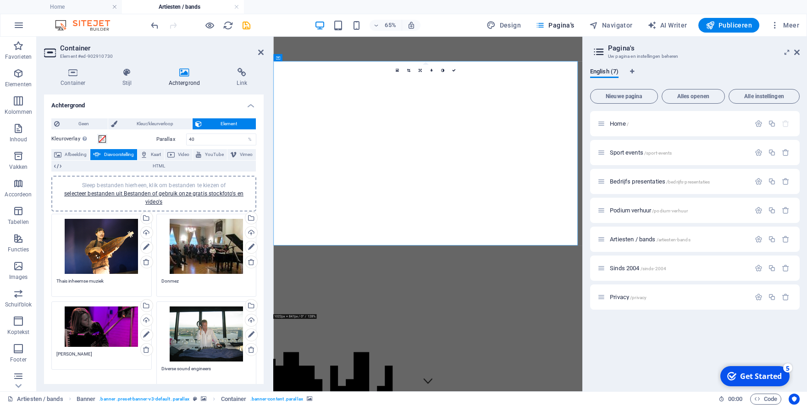
click at [189, 375] on textarea "Diverse sound engineers" at bounding box center [206, 379] width 90 height 28
click at [244, 313] on div "Selecteer bestanden uit Bestandsbeheer, stockfoto's, of upload een of meer best…" at bounding box center [251, 307] width 14 height 14
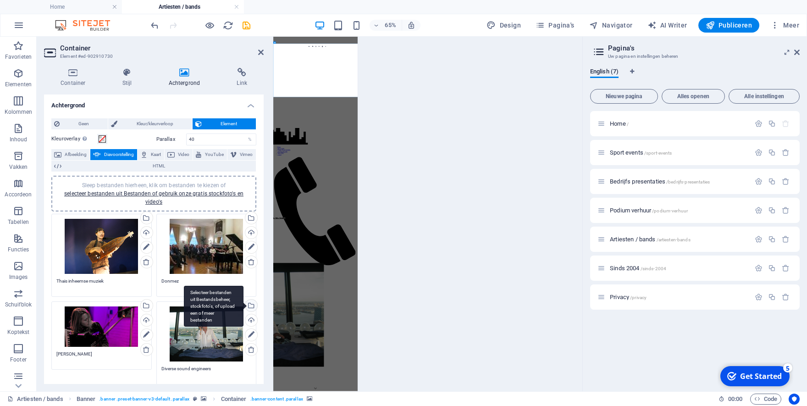
type textarea "Diverse sound engineers"
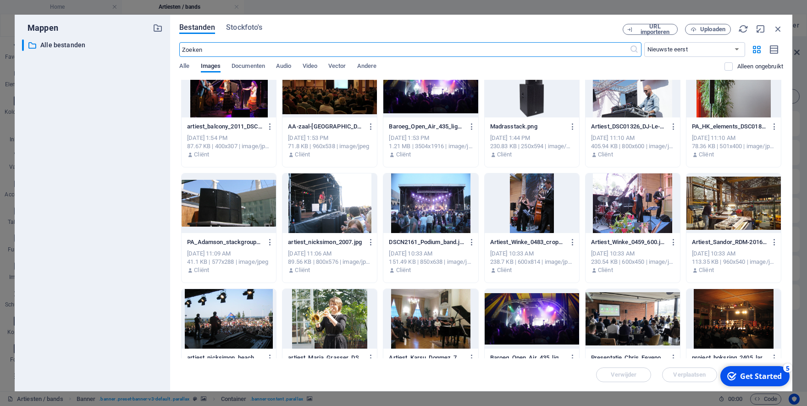
scroll to position [644, 0]
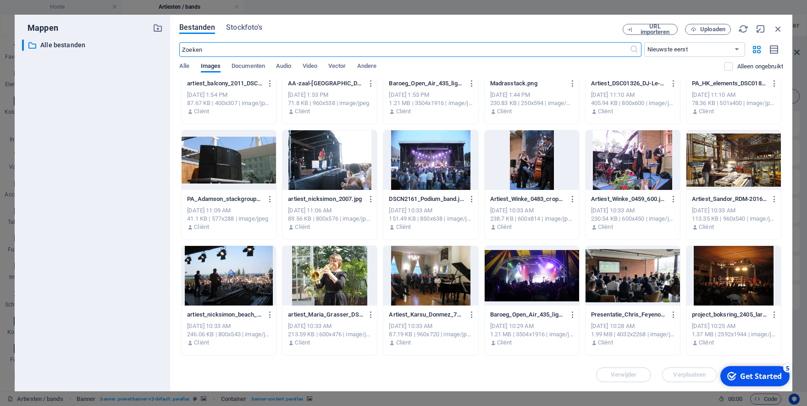
click at [353, 289] on div at bounding box center [330, 276] width 95 height 60
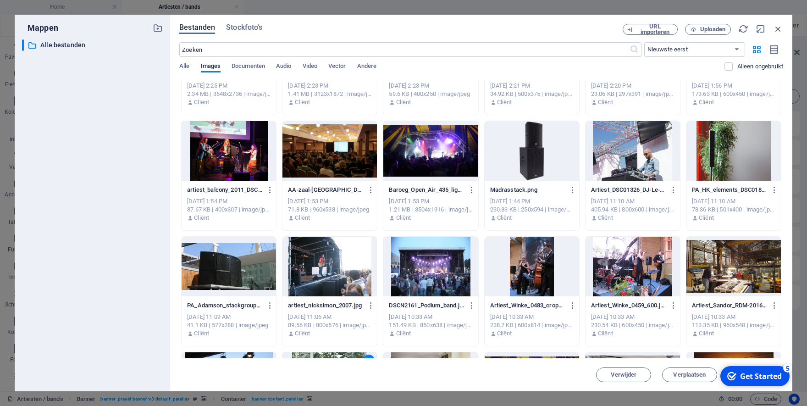
scroll to position [486, 0]
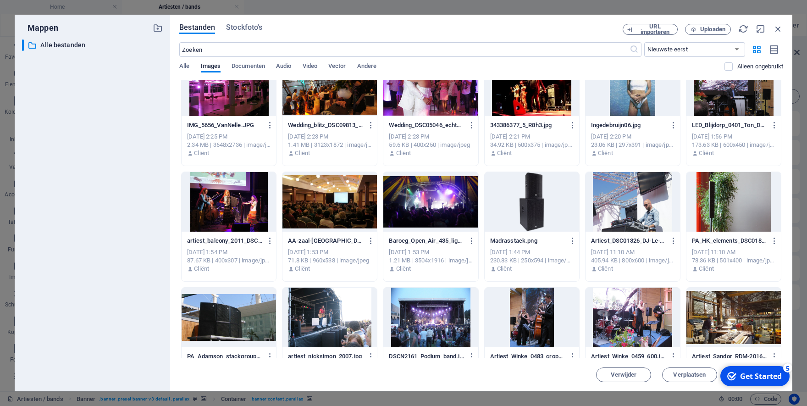
click at [729, 328] on div at bounding box center [734, 318] width 95 height 60
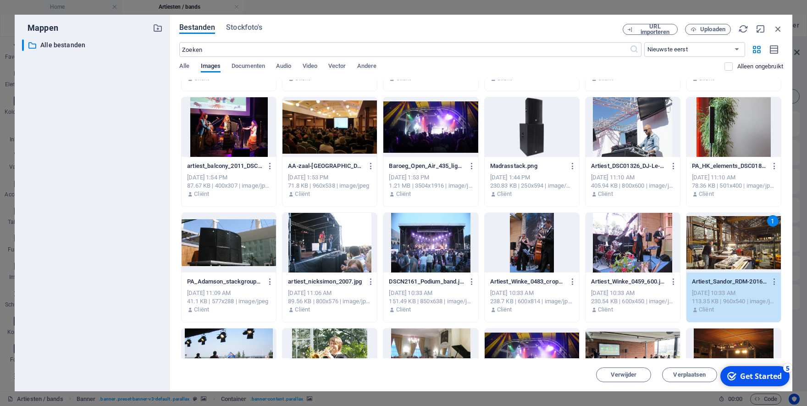
scroll to position [572, 0]
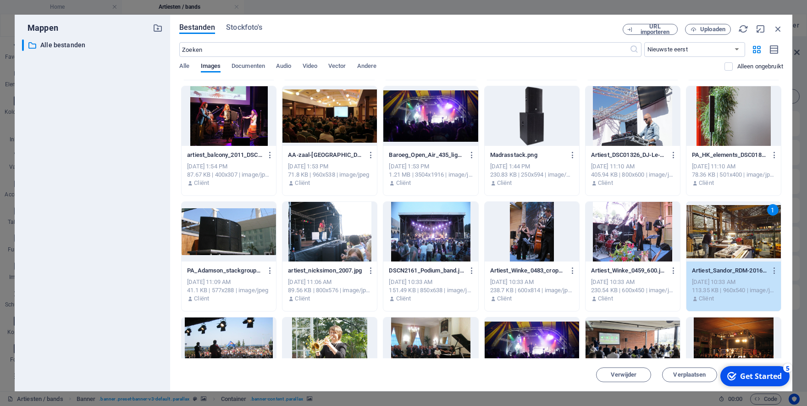
click at [714, 249] on div "1" at bounding box center [734, 232] width 95 height 60
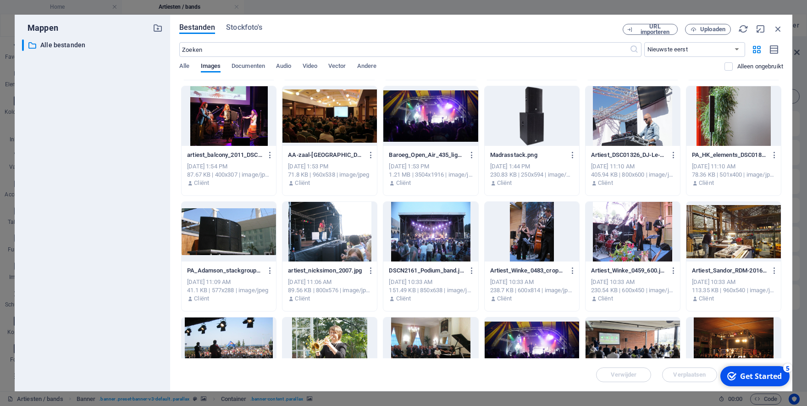
click at [714, 249] on div at bounding box center [734, 232] width 95 height 60
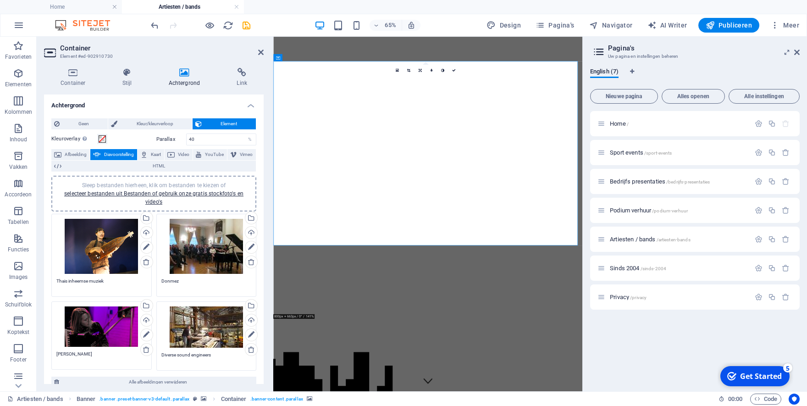
click at [188, 251] on div "Sleep bestanden hierheen, klik om bestanden te kiezen of selecteer bestanden ui…" at bounding box center [206, 246] width 90 height 55
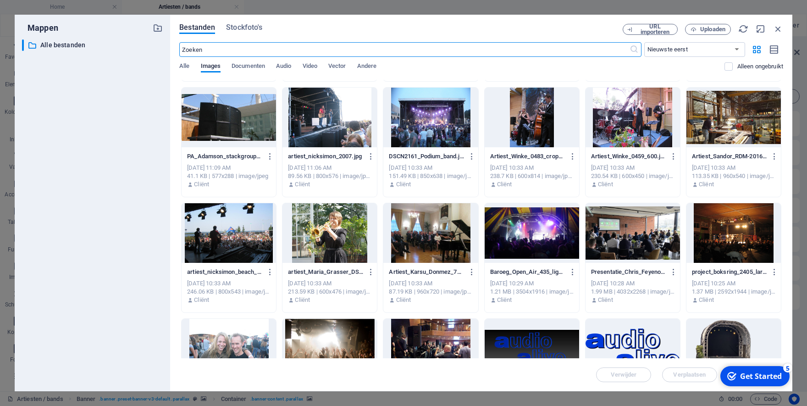
scroll to position [729, 0]
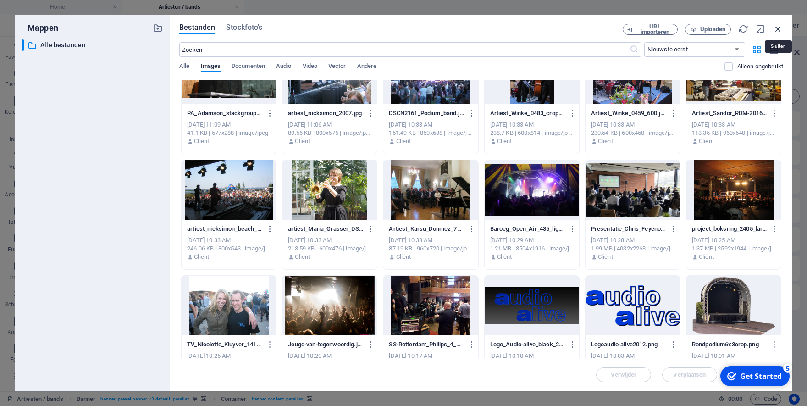
click at [775, 29] on icon "button" at bounding box center [778, 29] width 10 height 10
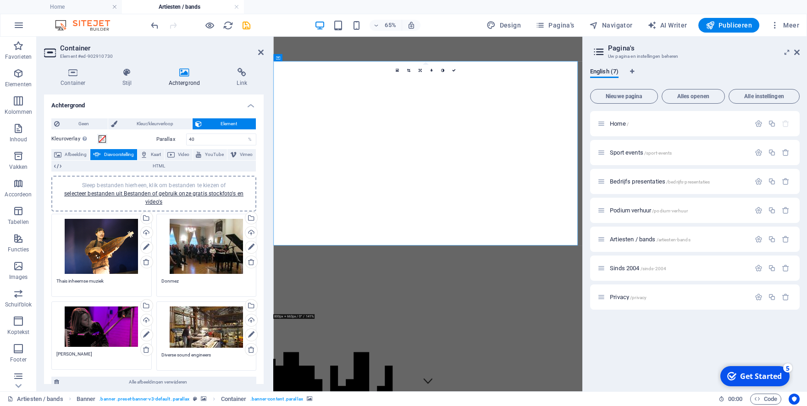
click at [157, 280] on div "Sleep bestanden hierheen, klik om bestanden te kiezen of selecteer bestanden ui…" at bounding box center [206, 255] width 105 height 88
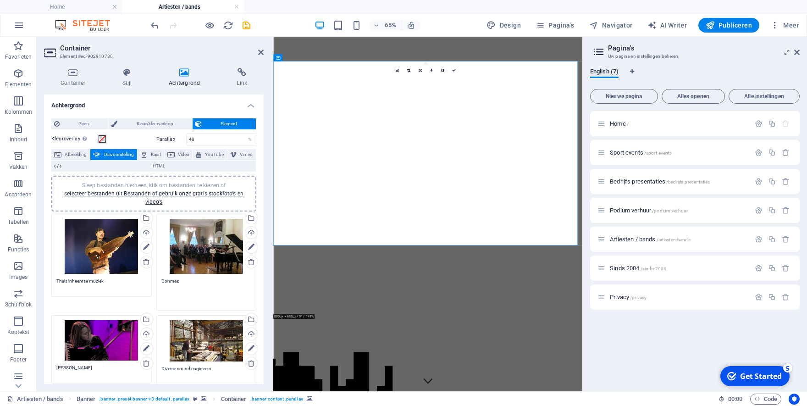
click at [162, 281] on textarea "Donmez" at bounding box center [206, 292] width 90 height 28
click at [161, 281] on textarea "Donmez" at bounding box center [206, 292] width 90 height 28
click at [201, 291] on textarea "[PERSON_NAME]" at bounding box center [206, 292] width 90 height 28
type textarea "[PERSON_NAME]"
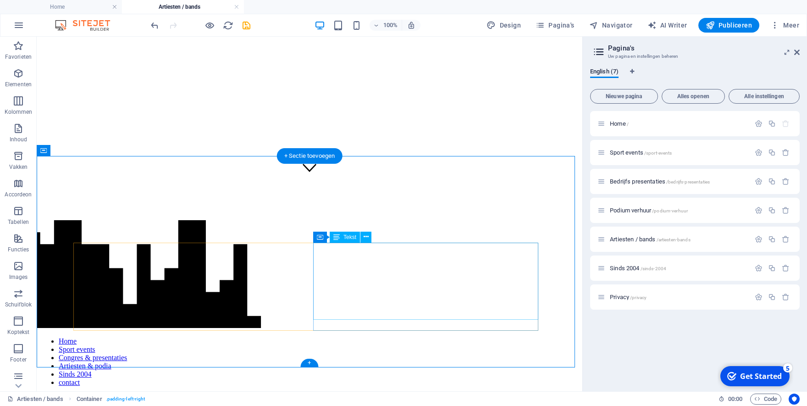
scroll to position [202, 0]
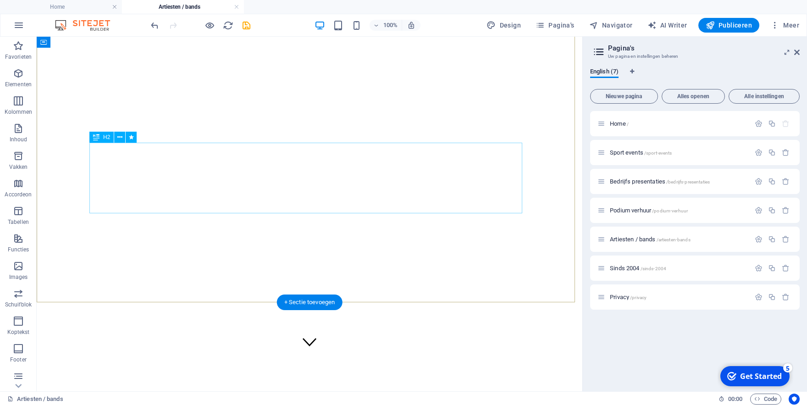
scroll to position [0, 0]
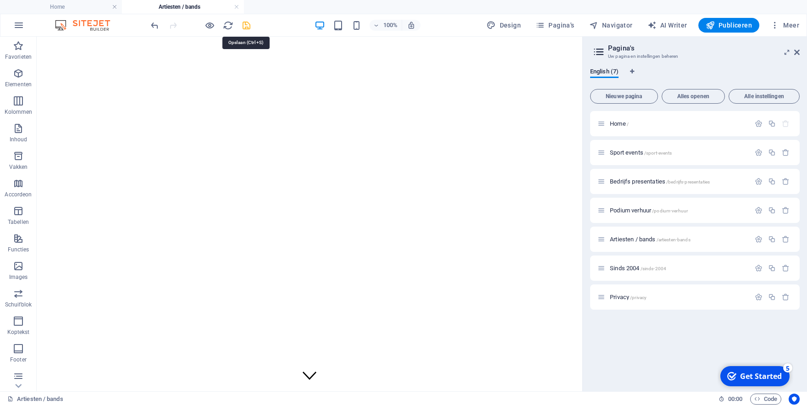
click at [248, 25] on icon "save" at bounding box center [246, 25] width 11 height 11
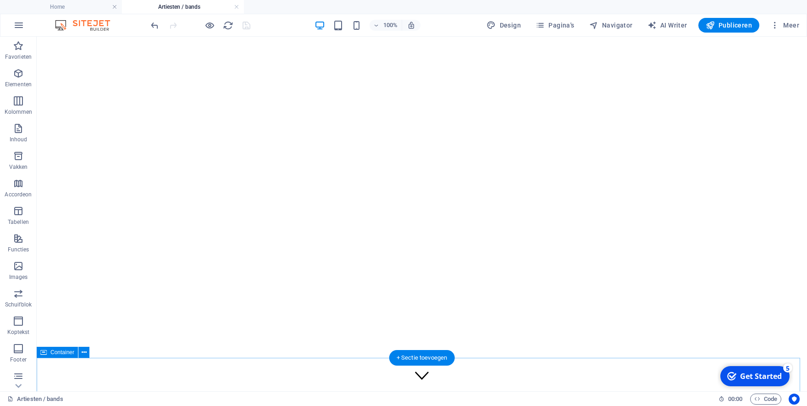
drag, startPoint x: 548, startPoint y: 356, endPoint x: 545, endPoint y: 371, distance: 14.4
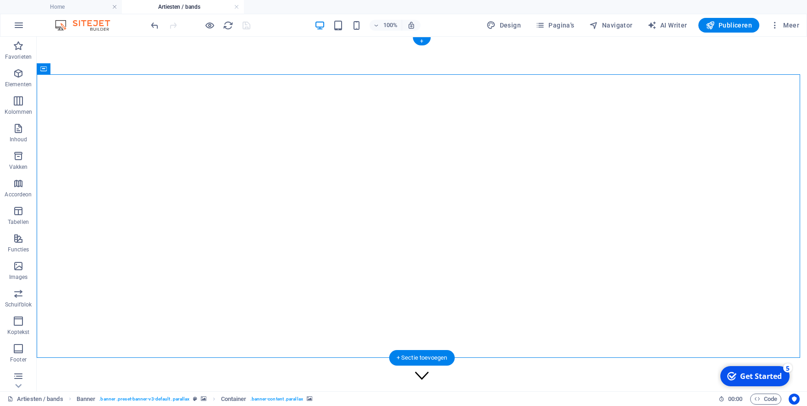
select select "ms"
select select "s"
select select "progressive"
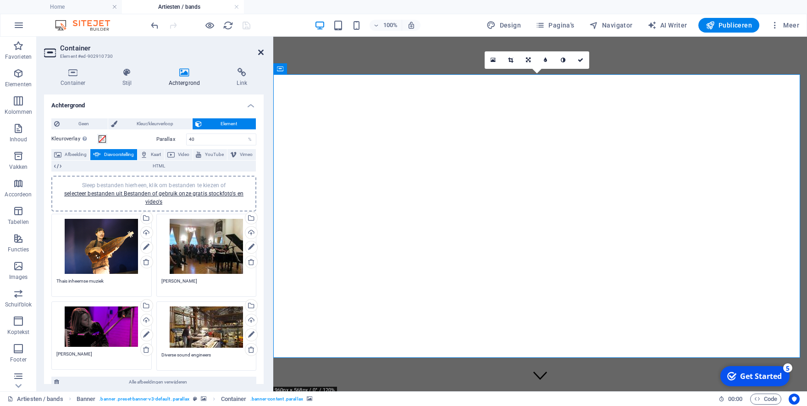
click at [260, 54] on icon at bounding box center [261, 52] width 6 height 7
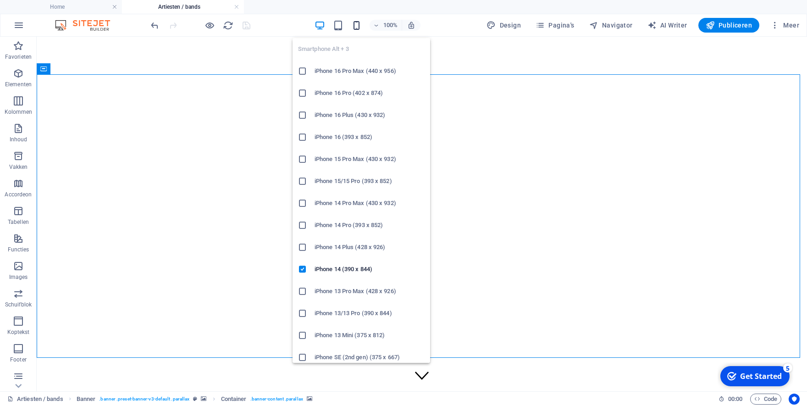
click at [359, 25] on icon "button" at bounding box center [356, 25] width 11 height 11
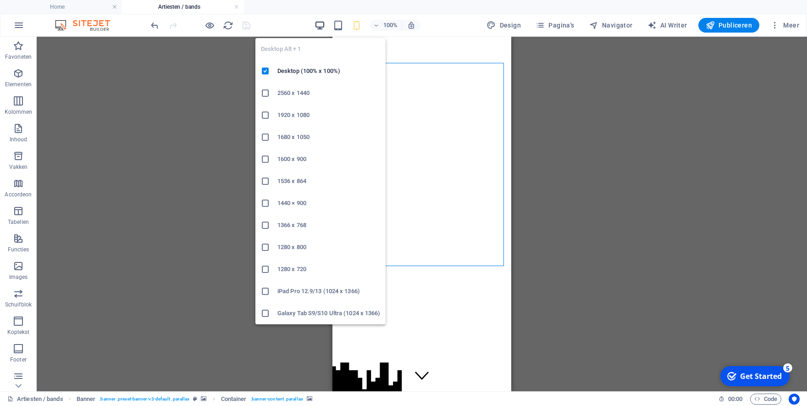
click at [321, 24] on icon "button" at bounding box center [320, 25] width 11 height 11
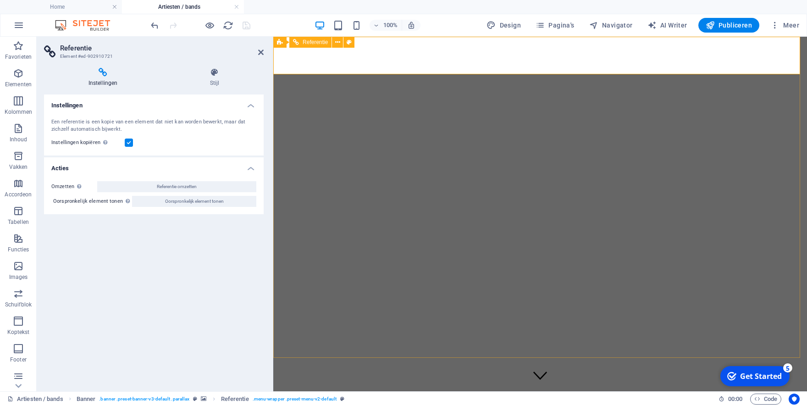
click at [313, 378] on figure at bounding box center [540, 378] width 527 height 0
click at [315, 43] on icon at bounding box center [313, 43] width 5 height 10
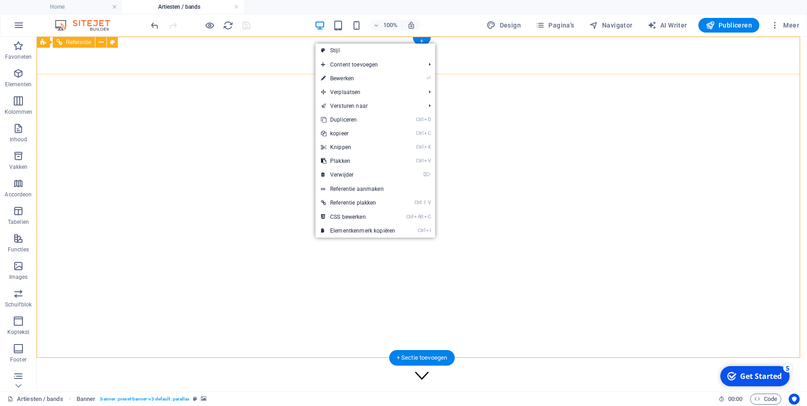
click at [145, 378] on figure at bounding box center [421, 378] width 763 height 0
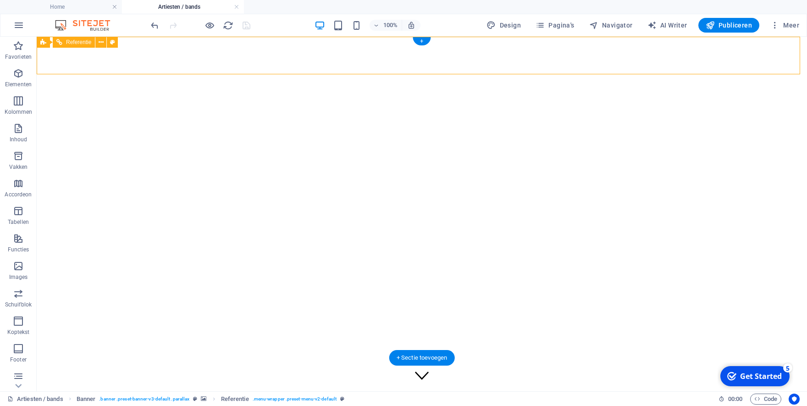
click at [145, 378] on figure at bounding box center [421, 378] width 763 height 0
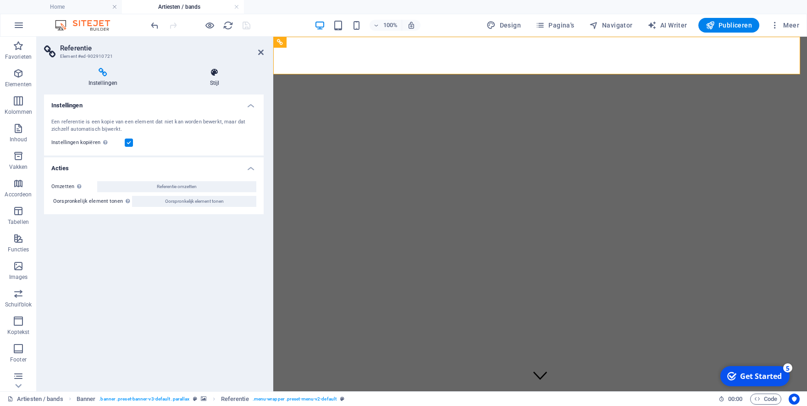
click at [215, 74] on icon at bounding box center [215, 72] width 98 height 9
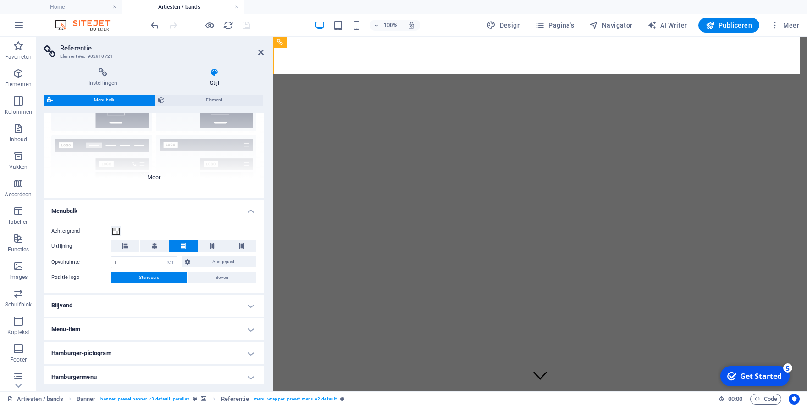
scroll to position [86, 0]
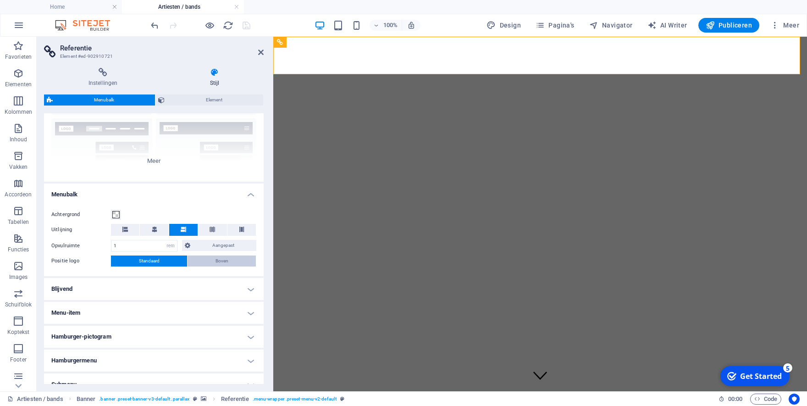
click at [208, 262] on button "Boven" at bounding box center [222, 261] width 68 height 11
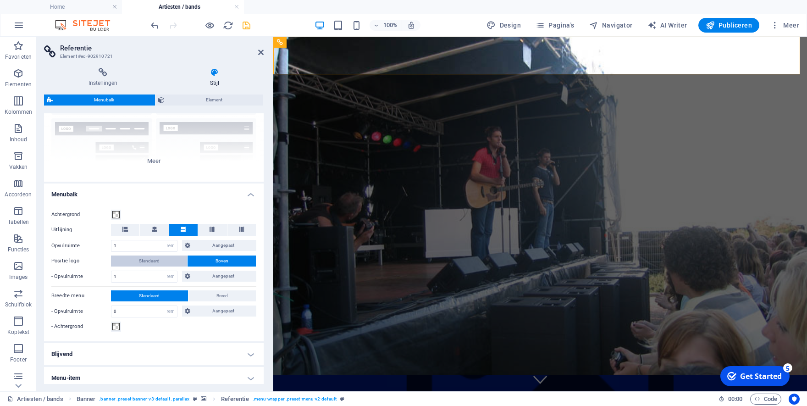
click at [158, 261] on button "Standaard" at bounding box center [149, 261] width 76 height 11
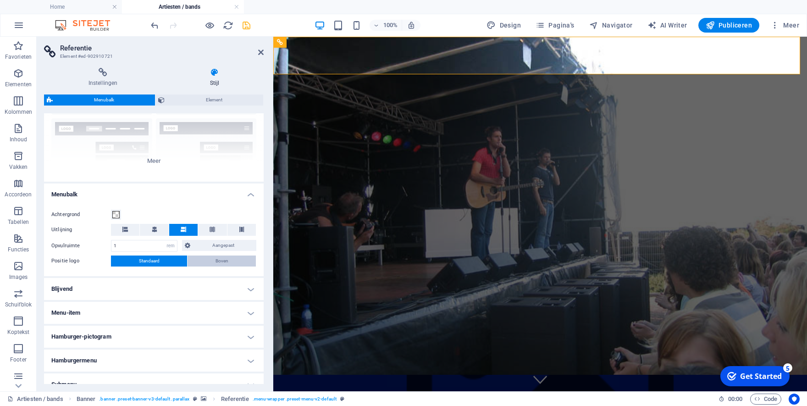
click at [216, 264] on span "Boven" at bounding box center [222, 261] width 13 height 11
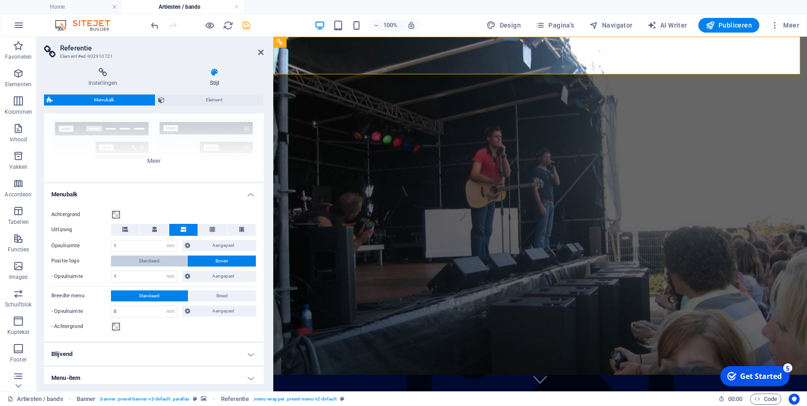
click at [164, 262] on button "Standaard" at bounding box center [149, 261] width 76 height 11
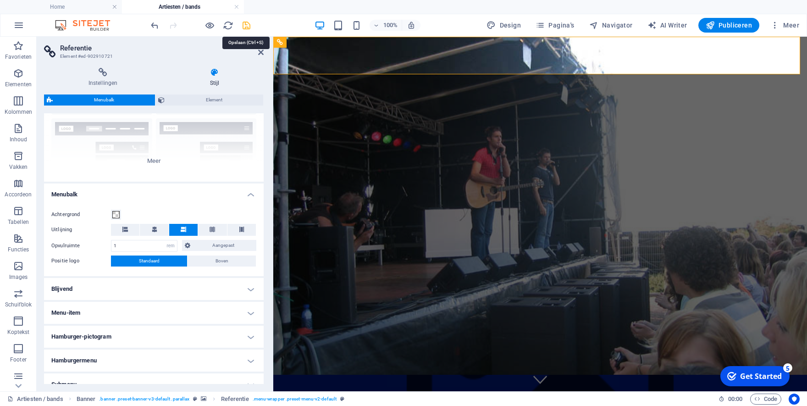
click at [244, 28] on icon "save" at bounding box center [246, 25] width 11 height 11
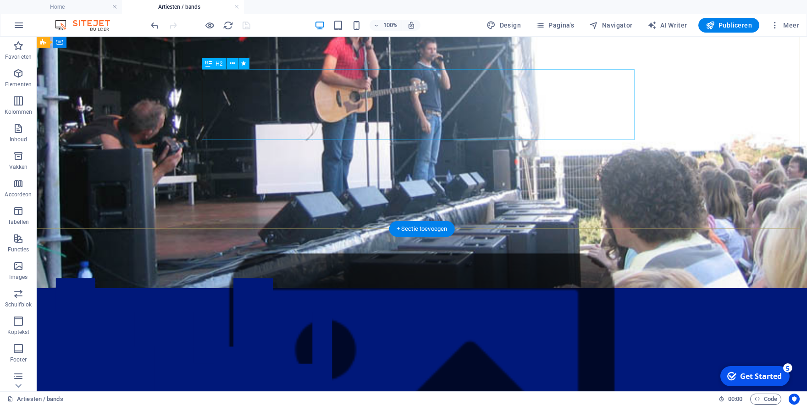
scroll to position [0, 0]
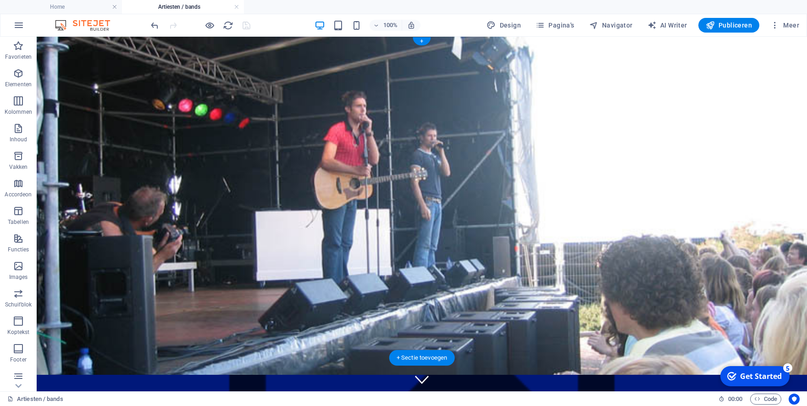
select select "ms"
select select "s"
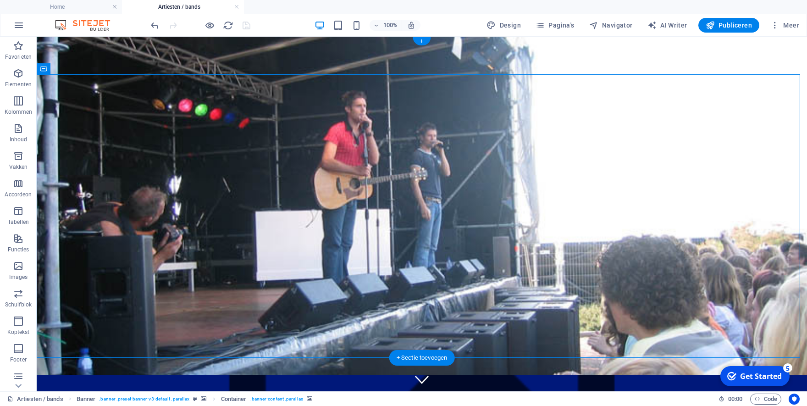
select select "progressive"
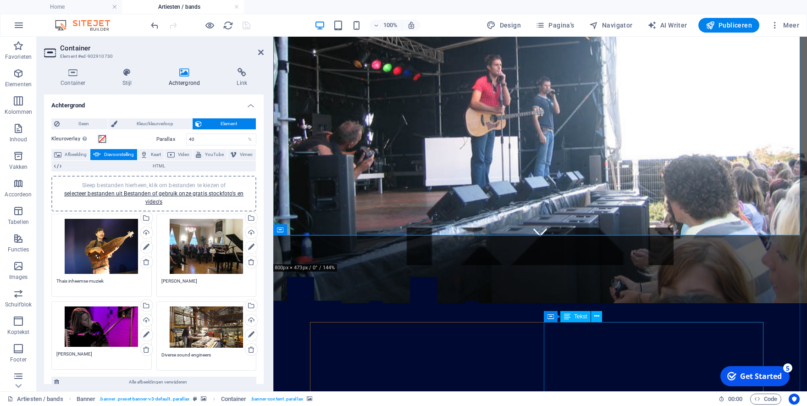
scroll to position [151, 0]
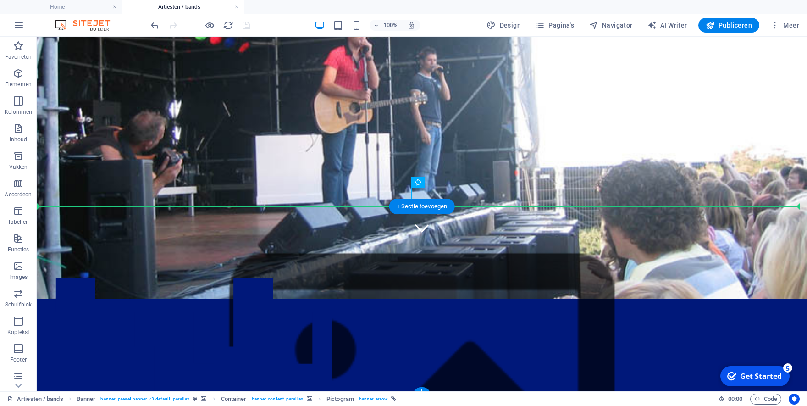
drag, startPoint x: 300, startPoint y: 195, endPoint x: 540, endPoint y: 232, distance: 242.3
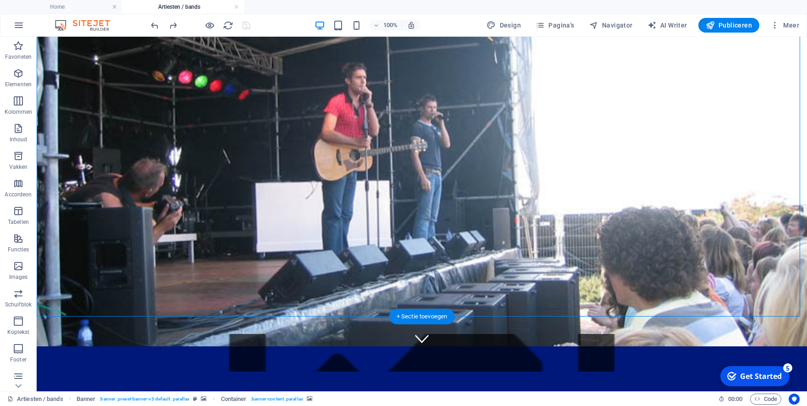
scroll to position [0, 0]
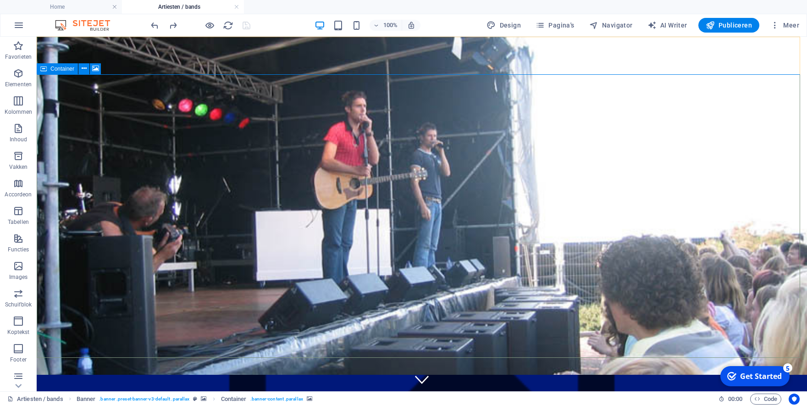
click at [45, 70] on icon at bounding box center [43, 68] width 6 height 11
click at [82, 69] on icon at bounding box center [84, 69] width 5 height 10
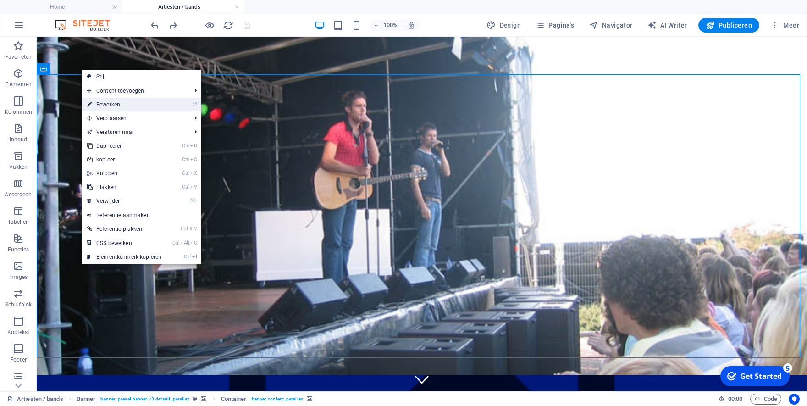
click at [105, 106] on link "⏎ Bewerken" at bounding box center [124, 105] width 85 height 14
select select "ms"
select select "s"
select select "progressive"
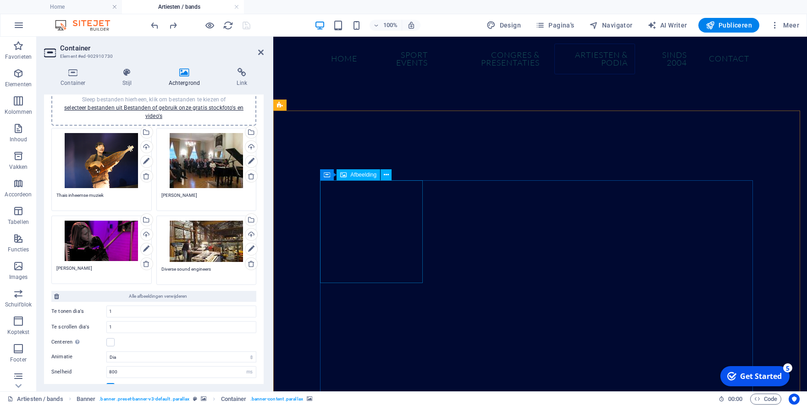
scroll to position [505, 0]
click at [734, 24] on span "Publiceren" at bounding box center [729, 25] width 46 height 9
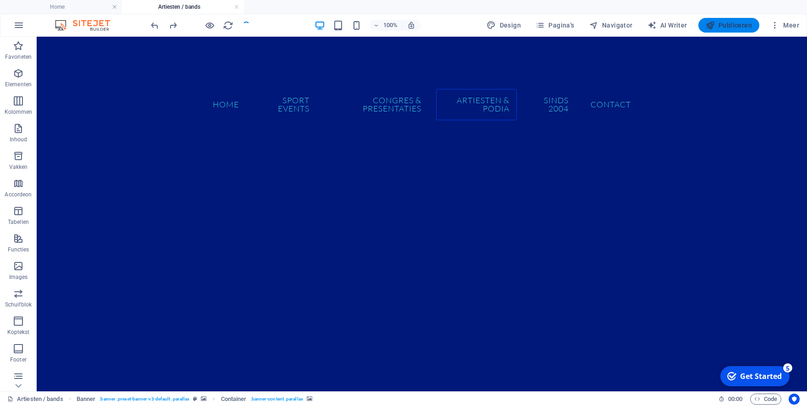
scroll to position [1, 0]
